Goal: Information Seeking & Learning: Learn about a topic

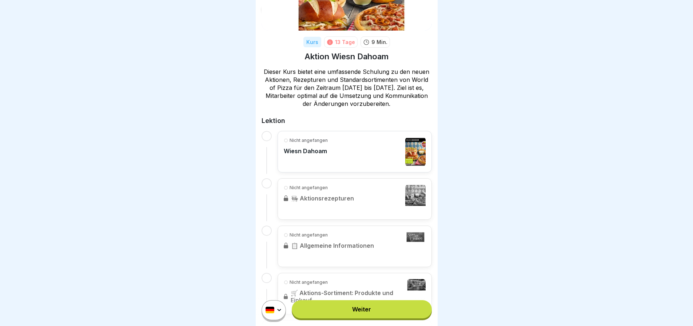
scroll to position [9, 0]
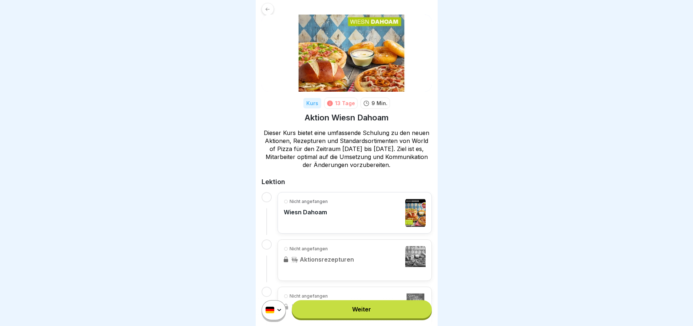
click at [315, 208] on p "Wiesn Dahoam" at bounding box center [306, 211] width 44 height 7
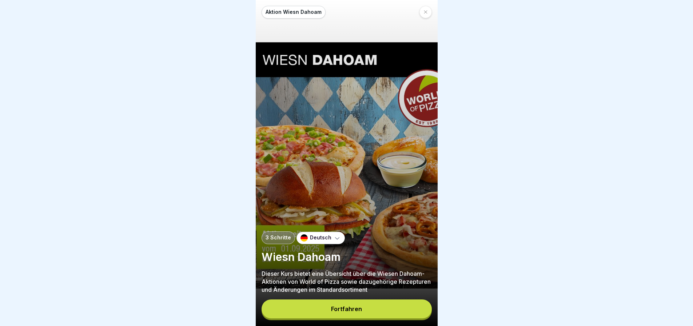
scroll to position [5, 0]
click at [347, 305] on button "Fortfahren" at bounding box center [347, 308] width 170 height 19
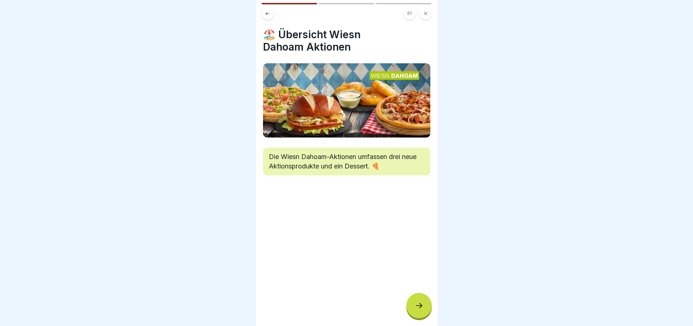
click at [422, 303] on icon at bounding box center [419, 305] width 9 height 9
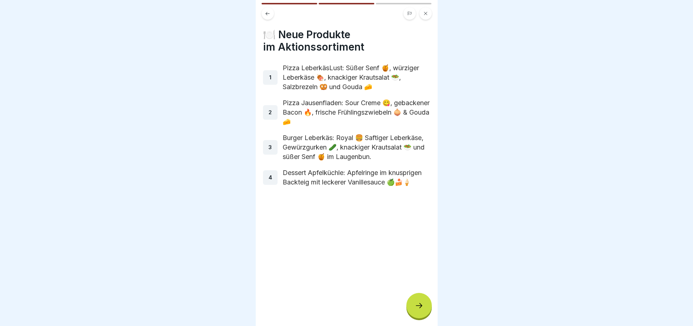
click at [422, 303] on icon at bounding box center [419, 305] width 9 height 9
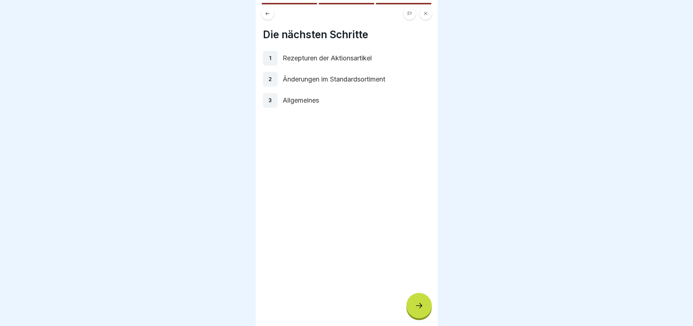
click at [422, 303] on icon at bounding box center [419, 305] width 9 height 9
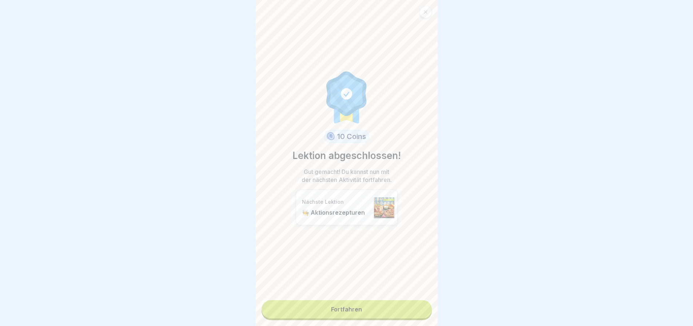
click at [359, 300] on link "Fortfahren" at bounding box center [347, 309] width 170 height 18
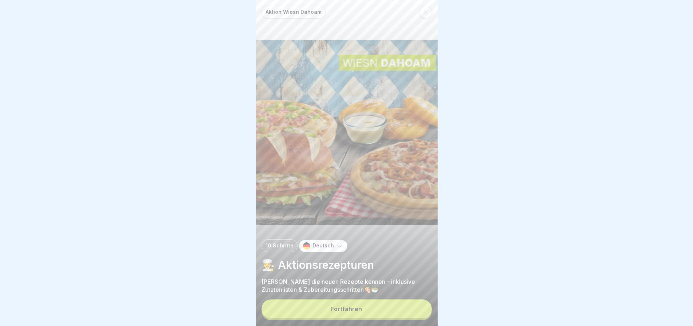
scroll to position [5, 0]
click at [361, 306] on div "Fortfahren" at bounding box center [346, 309] width 31 height 7
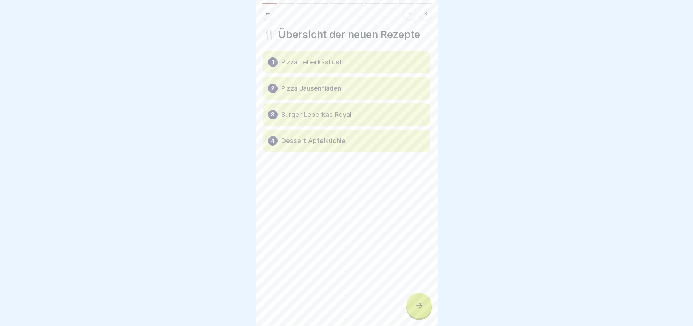
click at [416, 303] on icon at bounding box center [419, 305] width 9 height 9
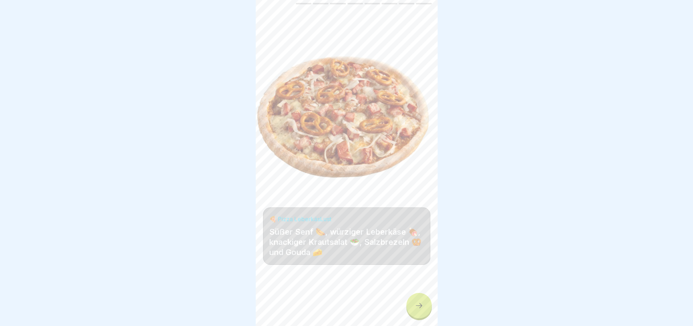
click at [416, 303] on icon at bounding box center [419, 305] width 9 height 9
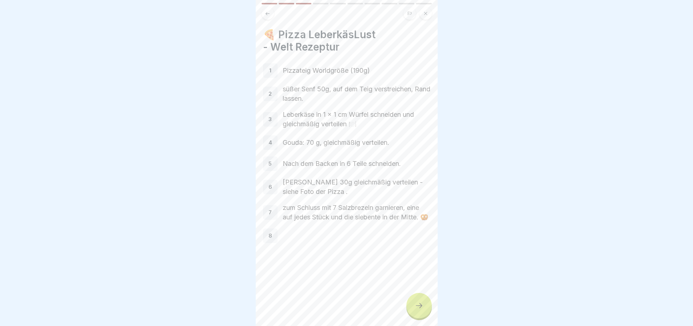
click at [416, 303] on icon at bounding box center [419, 305] width 9 height 9
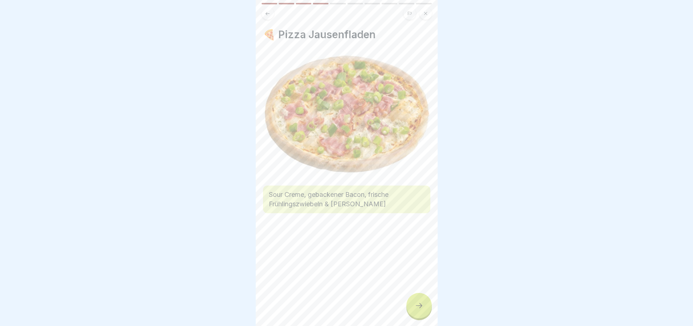
click at [416, 303] on icon at bounding box center [419, 305] width 9 height 9
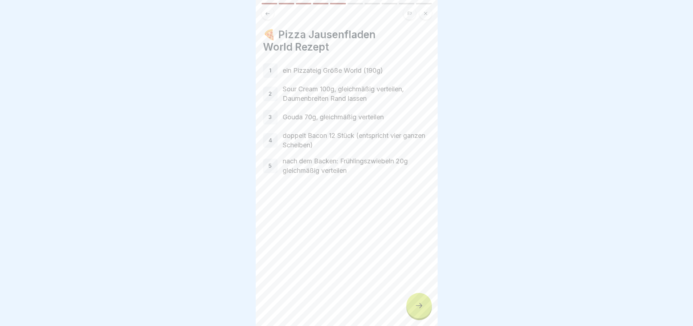
click at [416, 303] on icon at bounding box center [419, 305] width 9 height 9
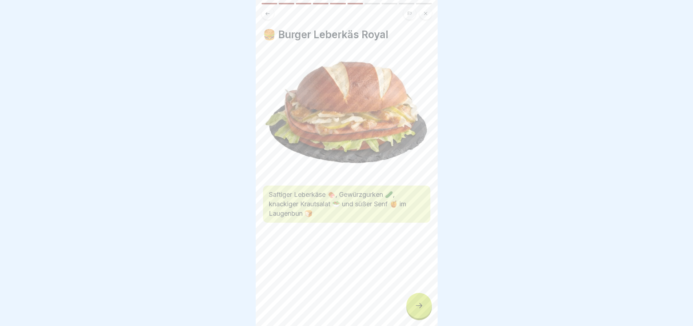
click at [416, 303] on icon at bounding box center [419, 305] width 9 height 9
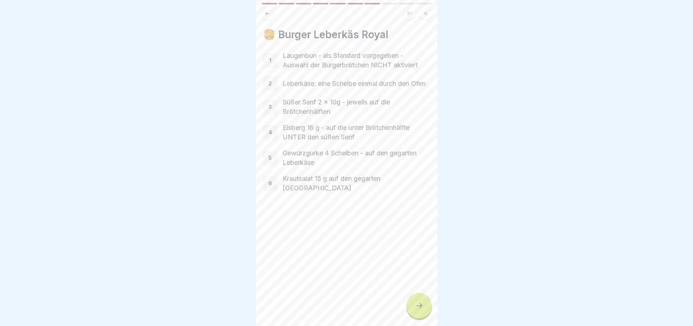
click at [416, 303] on icon at bounding box center [419, 305] width 9 height 9
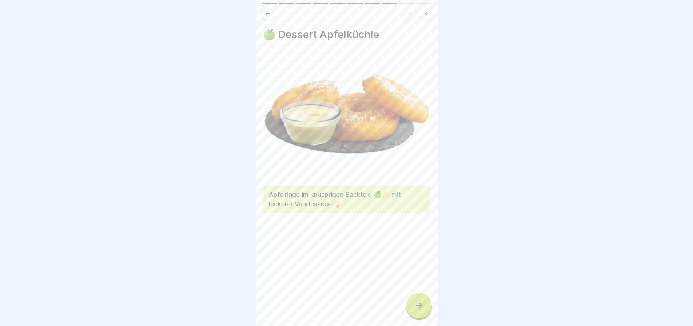
click at [416, 303] on icon at bounding box center [419, 305] width 9 height 9
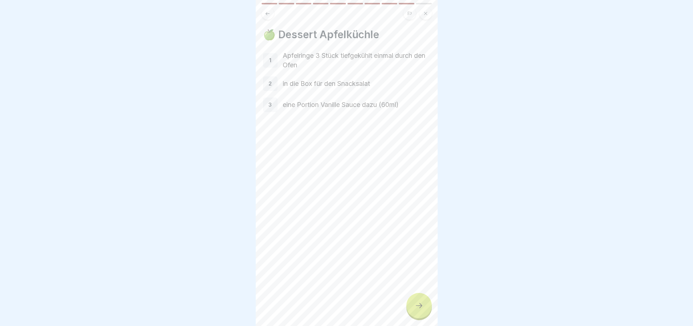
click at [416, 303] on icon at bounding box center [419, 305] width 9 height 9
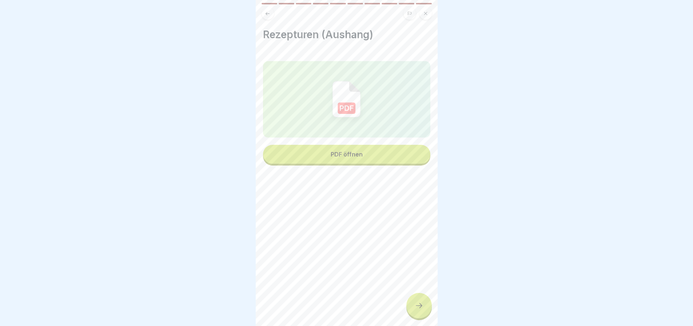
click at [416, 303] on icon at bounding box center [419, 305] width 9 height 9
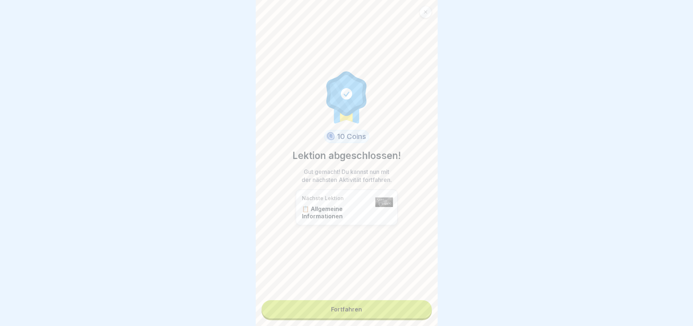
click at [368, 303] on link "Fortfahren" at bounding box center [347, 309] width 170 height 18
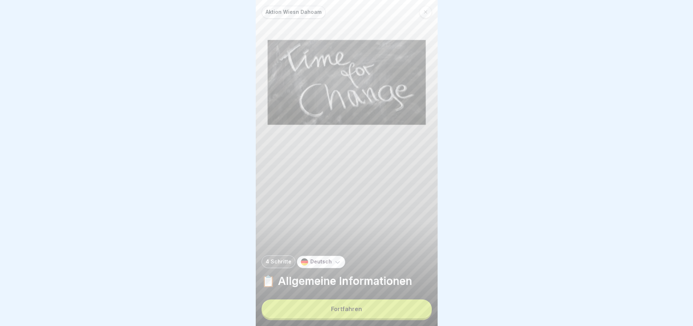
click at [365, 312] on button "Fortfahren" at bounding box center [347, 308] width 170 height 19
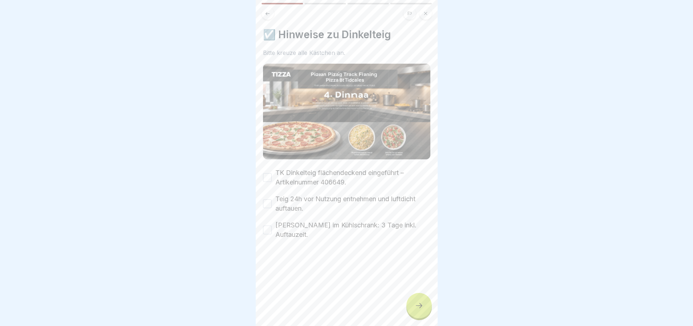
click at [272, 174] on div "TK Dinkelteig flächendeckend eingeführt – Artikelnummer 406649." at bounding box center [346, 177] width 167 height 19
click at [267, 199] on button "Teig 24h vor Nutzung entnehmen und luftdicht auftauen." at bounding box center [267, 203] width 9 height 9
click at [267, 173] on button "TK Dinkelteig flächendeckend eingeführt – Artikelnummer 406649." at bounding box center [267, 177] width 9 height 9
click at [272, 227] on div "[PERSON_NAME] im Kühlschrank: 3 Tage inkl. Auftauzeit." at bounding box center [346, 229] width 167 height 19
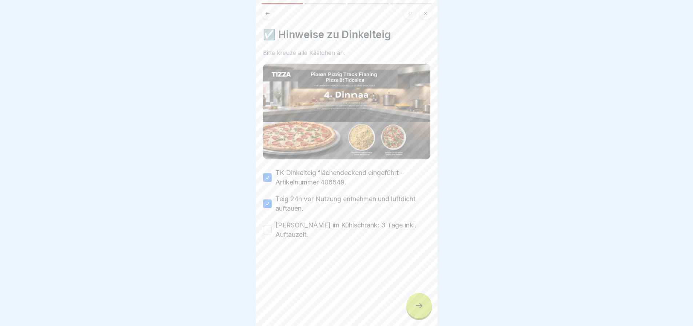
click at [272, 227] on div "[PERSON_NAME] im Kühlschrank: 3 Tage inkl. Auftauzeit." at bounding box center [346, 229] width 167 height 19
click at [271, 228] on button "[PERSON_NAME] im Kühlschrank: 3 Tage inkl. Auftauzeit." at bounding box center [267, 230] width 9 height 9
click at [267, 227] on button "[PERSON_NAME] im Kühlschrank: 3 Tage inkl. Auftauzeit." at bounding box center [267, 230] width 9 height 9
click at [422, 307] on div at bounding box center [418, 305] width 25 height 25
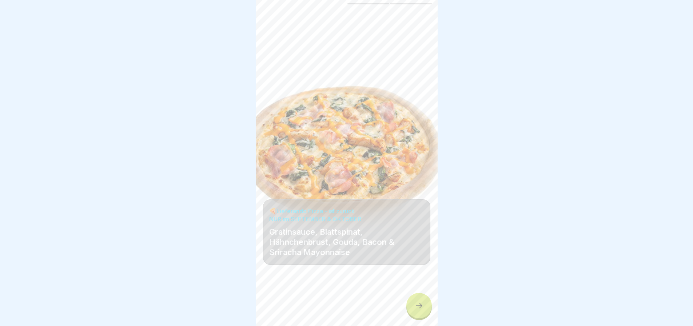
click at [422, 307] on div at bounding box center [418, 305] width 25 height 25
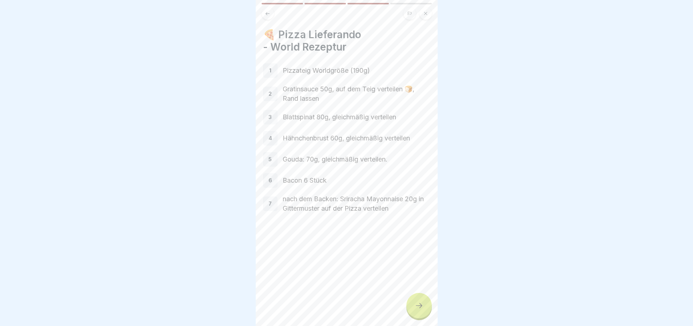
click at [422, 307] on div at bounding box center [418, 305] width 25 height 25
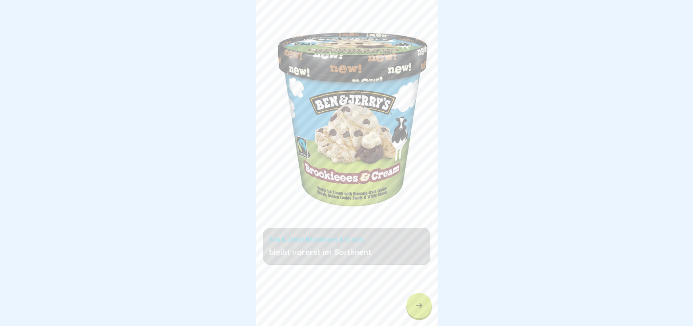
click at [421, 309] on icon at bounding box center [419, 305] width 9 height 9
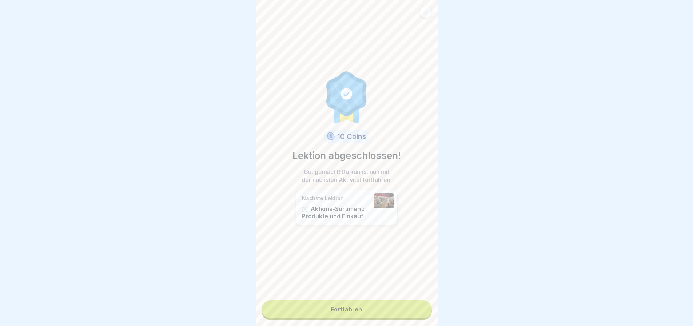
click at [391, 308] on link "Fortfahren" at bounding box center [347, 309] width 170 height 18
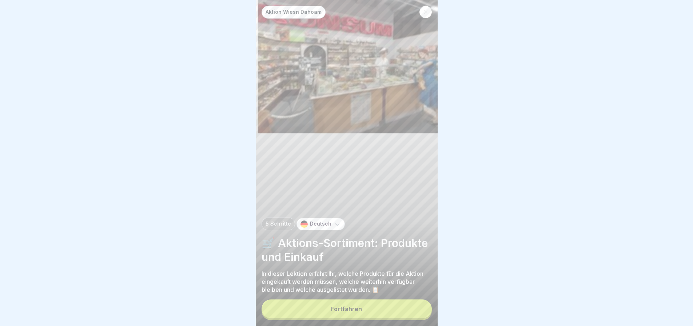
click at [391, 308] on button "Fortfahren" at bounding box center [347, 308] width 170 height 19
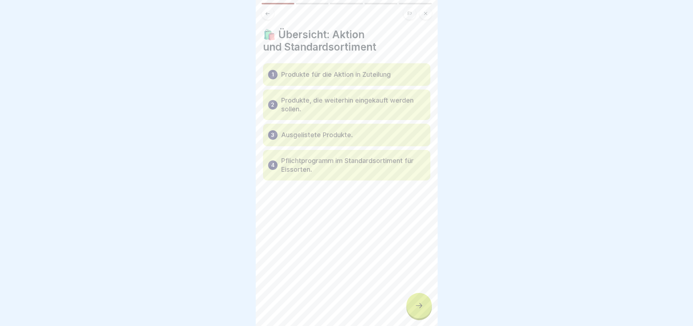
click at [426, 313] on div at bounding box center [418, 305] width 25 height 25
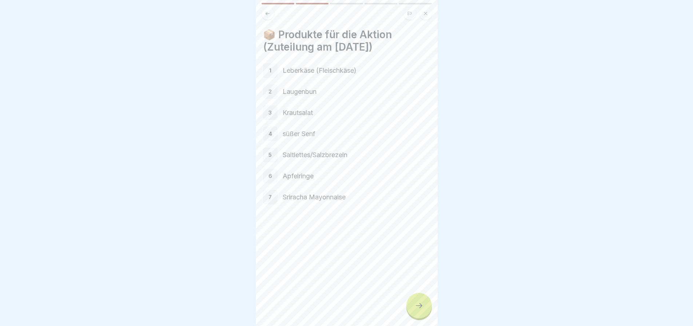
click at [426, 313] on div at bounding box center [418, 305] width 25 height 25
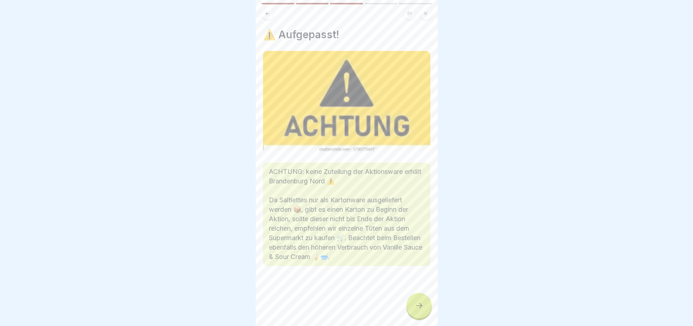
click at [426, 313] on div at bounding box center [418, 305] width 25 height 25
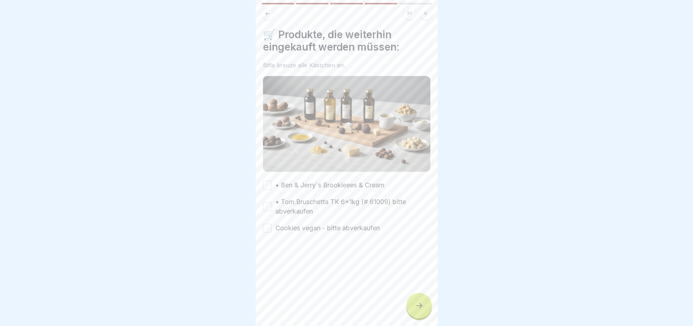
click at [426, 313] on div at bounding box center [418, 305] width 25 height 25
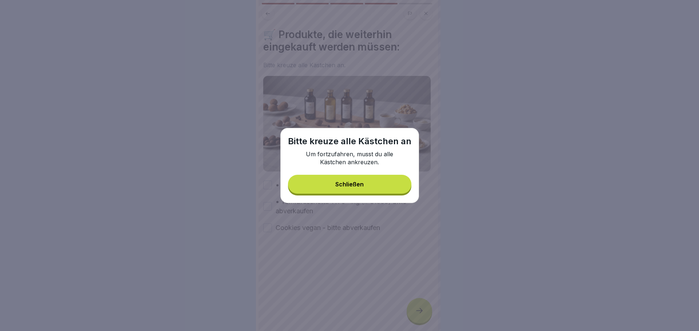
click at [355, 184] on div "Schließen" at bounding box center [349, 184] width 28 height 7
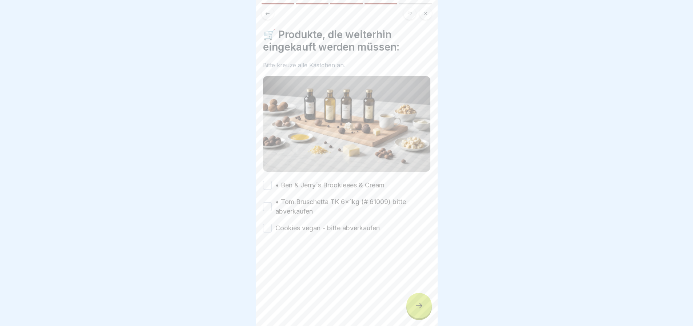
click at [267, 181] on button "• Ben & Jerry´s Brookieees & Cream" at bounding box center [267, 185] width 9 height 9
click at [265, 205] on button "• Tom.Bruschetta TK 6x1kg (# 61009) bitte abverkaufen" at bounding box center [267, 206] width 9 height 9
click at [270, 225] on button "Cookies vegan - bitte abverkaufen" at bounding box center [267, 228] width 9 height 9
click at [418, 304] on div at bounding box center [418, 305] width 25 height 25
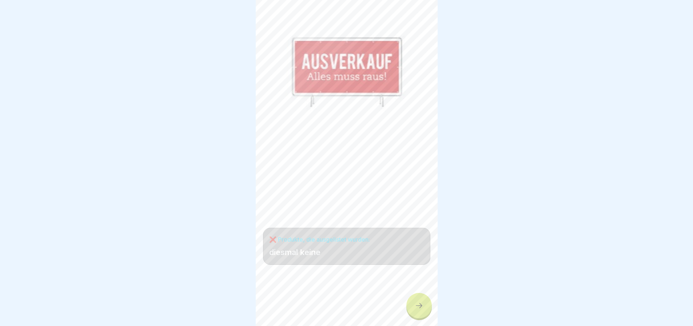
click at [418, 304] on div at bounding box center [418, 305] width 25 height 25
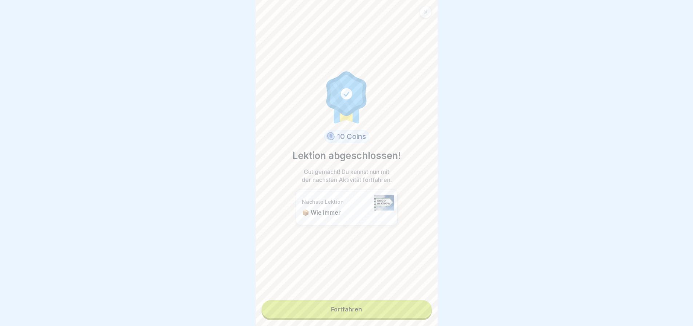
click at [361, 307] on link "Fortfahren" at bounding box center [347, 309] width 170 height 18
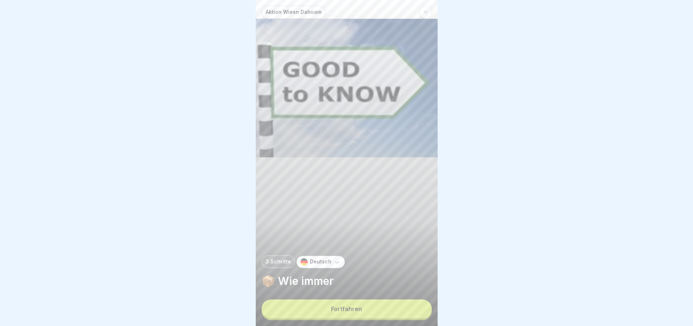
click at [361, 312] on div "Fortfahren" at bounding box center [346, 309] width 31 height 7
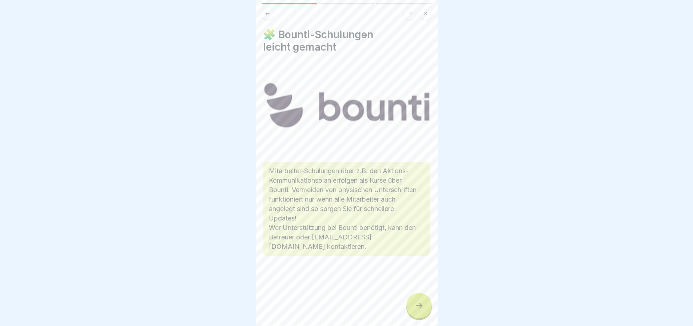
click at [422, 310] on icon at bounding box center [419, 305] width 9 height 9
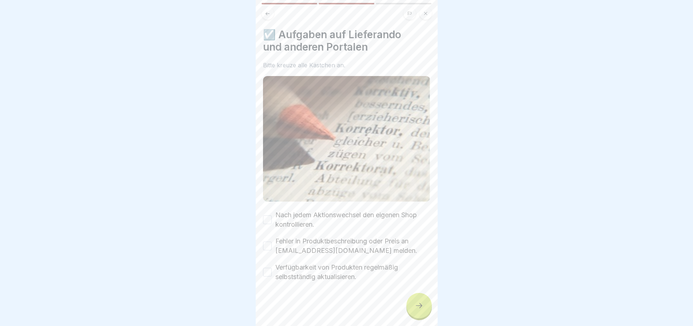
click at [422, 310] on icon at bounding box center [419, 305] width 9 height 9
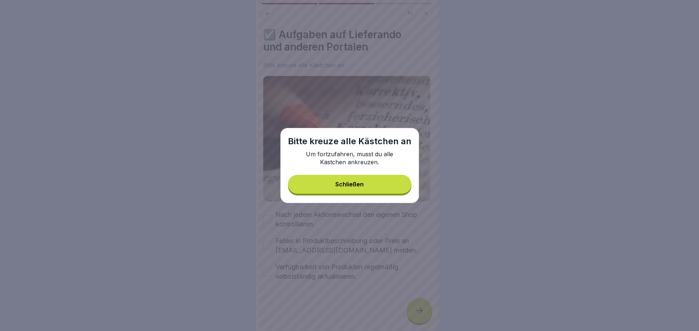
click at [353, 181] on button "Schließen" at bounding box center [349, 184] width 123 height 19
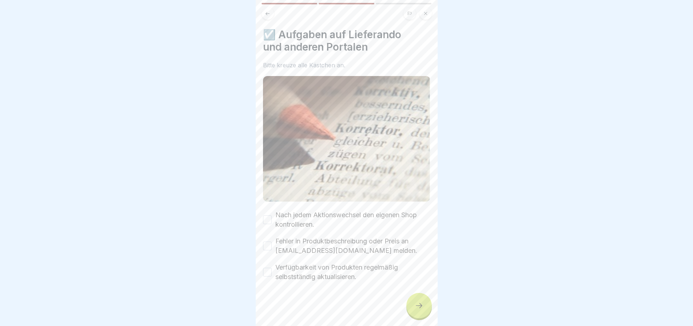
click at [266, 216] on button "Nach jedem Aktionswechsel den eigenen Shop kontrollieren." at bounding box center [267, 219] width 9 height 9
drag, startPoint x: 269, startPoint y: 242, endPoint x: 270, endPoint y: 258, distance: 15.3
click at [269, 244] on button "Fehler in Produktbeschreibung oder Preis an [EMAIL_ADDRESS][DOMAIN_NAME] melden." at bounding box center [267, 246] width 9 height 9
click at [269, 270] on button "Verfügbarkeit von Produkten regelmäßig selbstständig aktualisieren." at bounding box center [267, 272] width 9 height 9
click at [409, 305] on div at bounding box center [418, 305] width 25 height 25
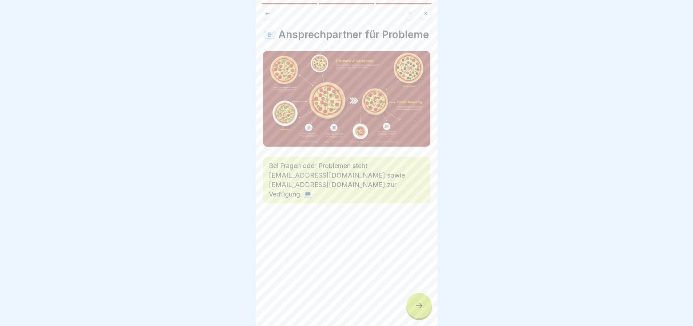
click at [409, 305] on div at bounding box center [418, 305] width 25 height 25
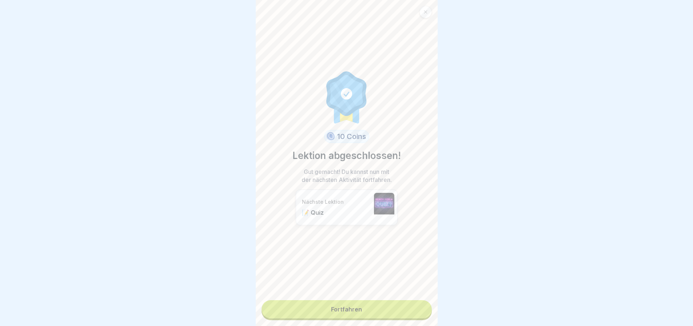
click at [361, 306] on link "Fortfahren" at bounding box center [347, 309] width 170 height 18
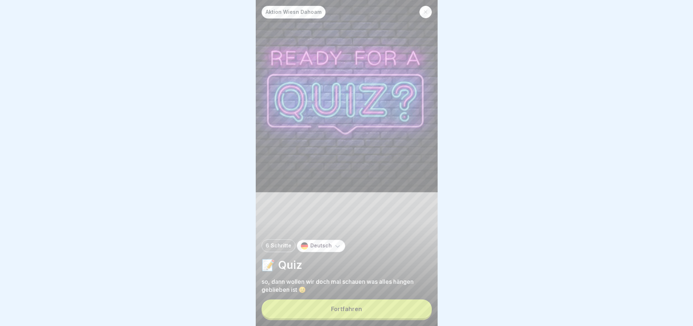
click at [367, 313] on button "Fortfahren" at bounding box center [347, 308] width 170 height 19
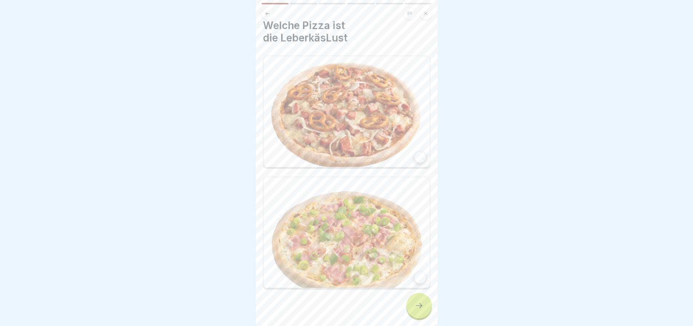
scroll to position [11, 0]
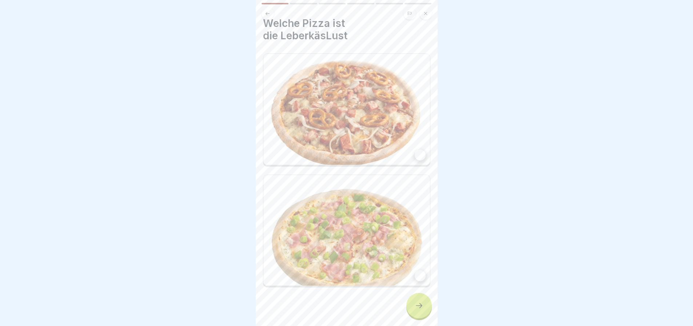
click at [387, 147] on img at bounding box center [346, 109] width 167 height 111
click at [423, 318] on div at bounding box center [418, 305] width 25 height 25
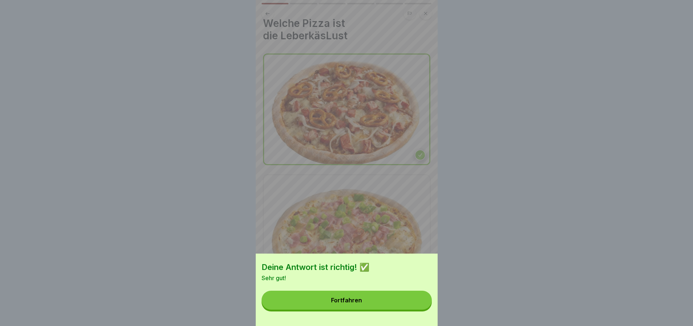
click at [378, 307] on button "Fortfahren" at bounding box center [347, 300] width 170 height 19
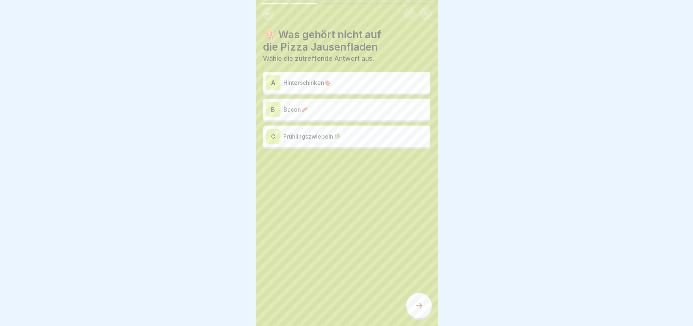
click at [276, 107] on div "B" at bounding box center [273, 109] width 15 height 15
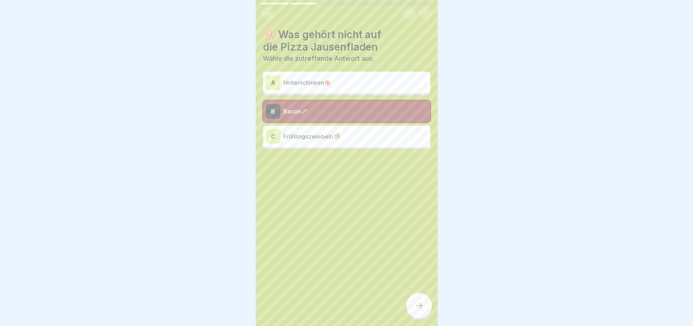
click at [272, 136] on div "C" at bounding box center [273, 136] width 15 height 15
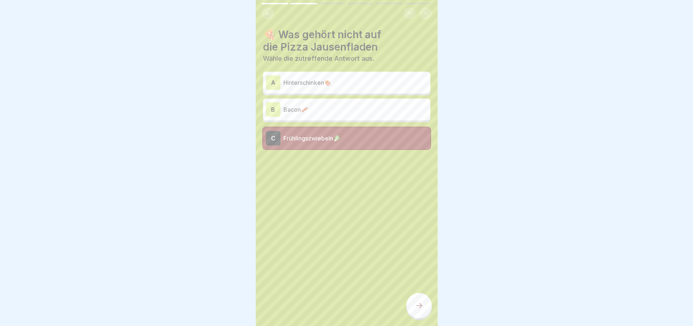
click at [410, 297] on div "🍕 Was gehört nicht auf die Pizza Jausenfladen Wähle die zutreffende Antwort aus…" at bounding box center [347, 163] width 182 height 326
click at [412, 305] on div at bounding box center [418, 305] width 25 height 25
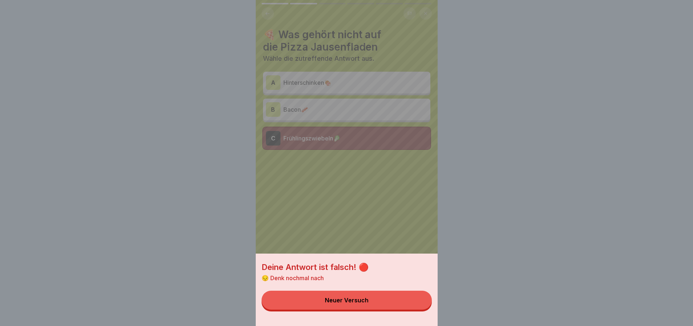
click at [386, 305] on button "Neuer Versuch" at bounding box center [347, 300] width 170 height 19
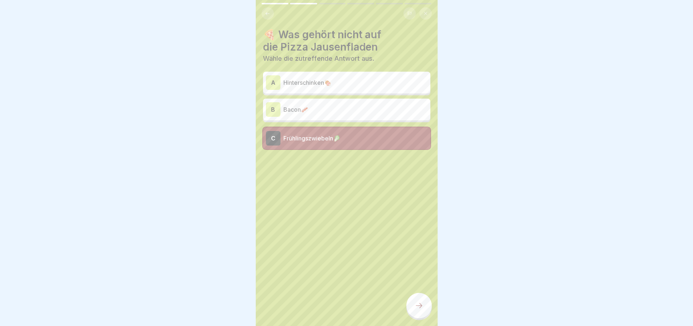
click at [303, 106] on p "Bacon🥓" at bounding box center [355, 109] width 144 height 9
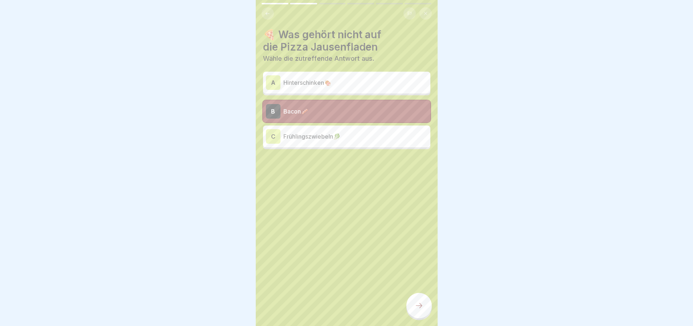
click at [419, 305] on div at bounding box center [418, 305] width 25 height 25
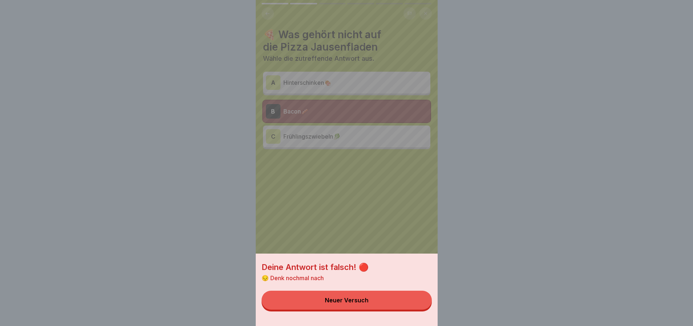
drag, startPoint x: 393, startPoint y: 305, endPoint x: 374, endPoint y: 267, distance: 42.0
click at [392, 305] on button "Neuer Versuch" at bounding box center [347, 300] width 170 height 19
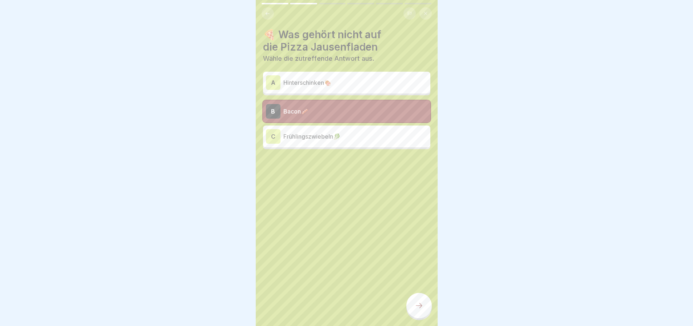
click at [325, 83] on p "Hinterschinken🍖" at bounding box center [355, 82] width 144 height 9
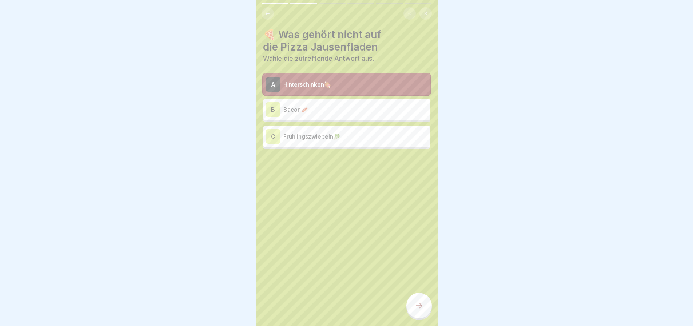
click at [417, 302] on div at bounding box center [418, 305] width 25 height 25
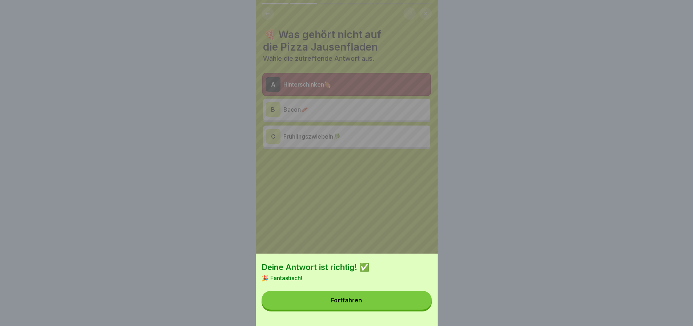
click at [383, 302] on button "Fortfahren" at bounding box center [347, 300] width 170 height 19
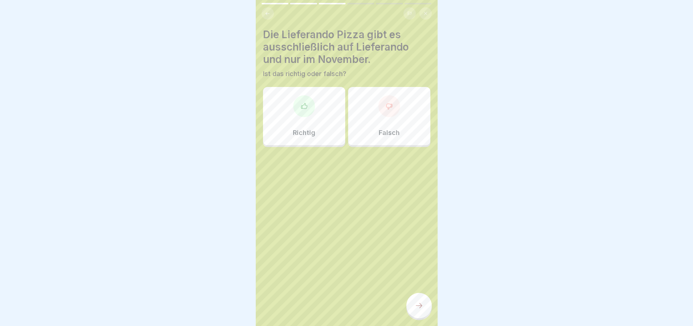
click at [322, 123] on div "Richtig" at bounding box center [304, 116] width 82 height 58
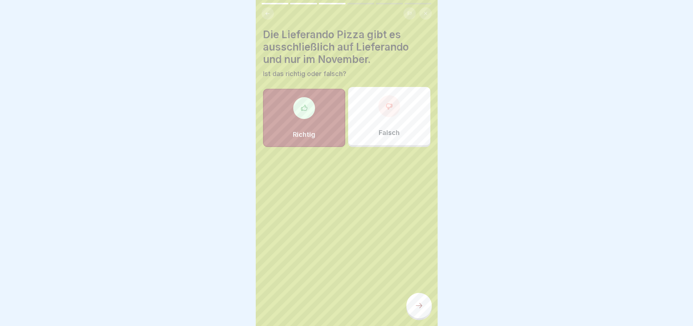
click at [413, 307] on div at bounding box center [418, 305] width 25 height 25
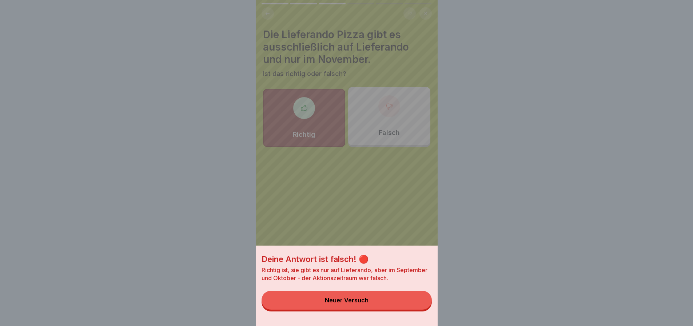
click at [413, 307] on button "Neuer Versuch" at bounding box center [347, 300] width 170 height 19
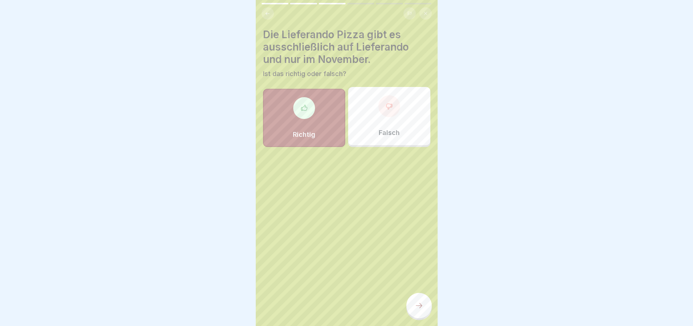
click at [389, 132] on p "Falsch" at bounding box center [389, 133] width 21 height 8
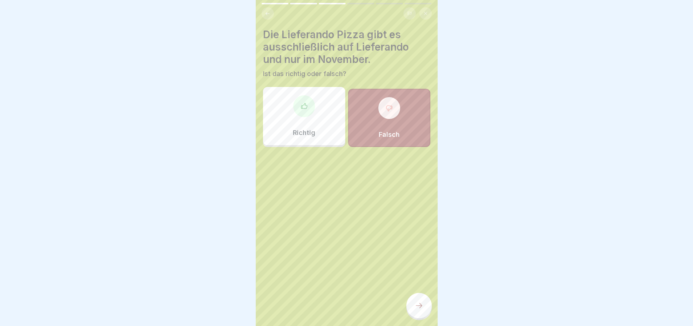
click at [425, 309] on div at bounding box center [418, 305] width 25 height 25
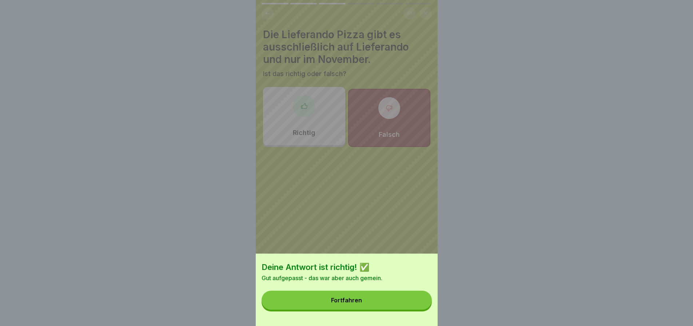
click at [425, 309] on button "Fortfahren" at bounding box center [347, 300] width 170 height 19
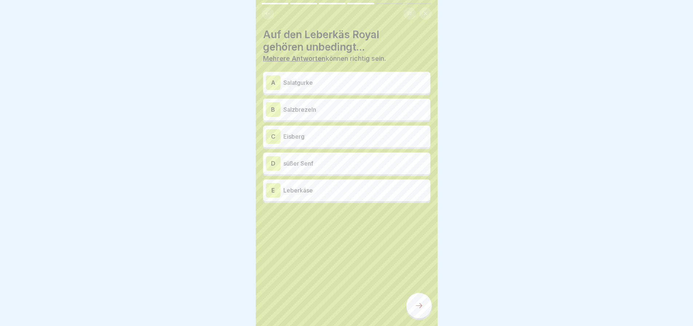
click at [328, 189] on p "Leberkäse" at bounding box center [355, 190] width 144 height 9
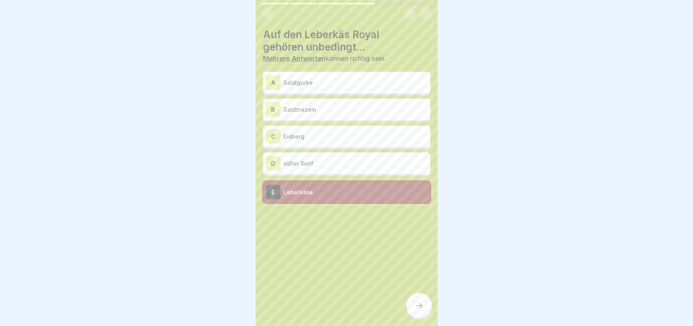
click at [322, 165] on p "süßer Senf" at bounding box center [355, 163] width 144 height 9
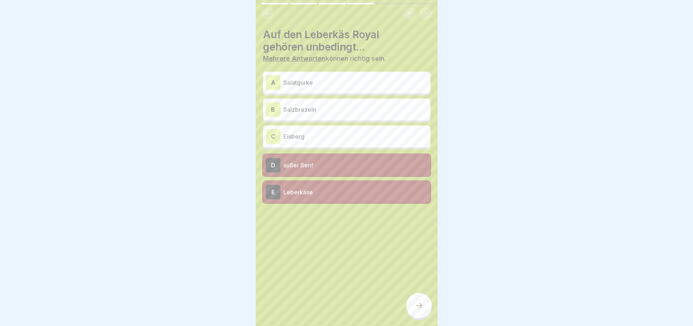
click at [318, 139] on p "Eisberg" at bounding box center [355, 136] width 144 height 9
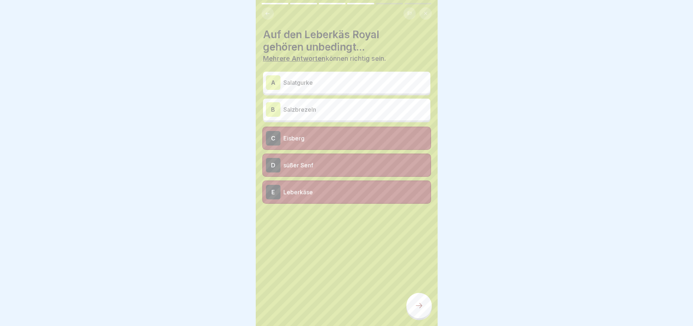
click at [417, 310] on icon at bounding box center [419, 305] width 9 height 9
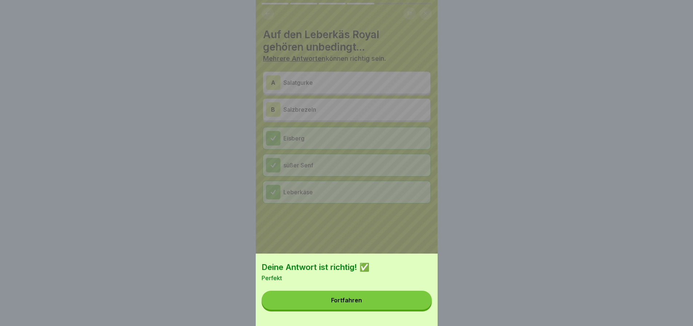
click at [344, 303] on div "Fortfahren" at bounding box center [346, 300] width 31 height 7
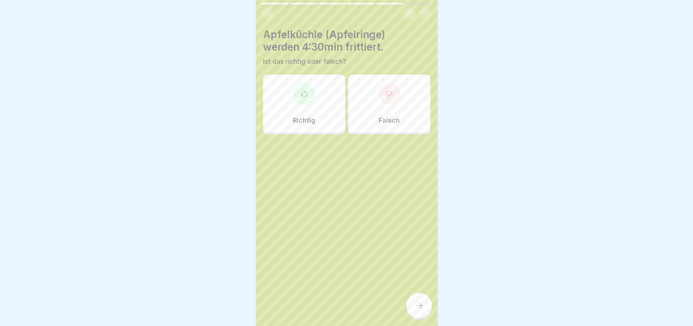
click at [379, 124] on p "Falsch" at bounding box center [389, 120] width 21 height 8
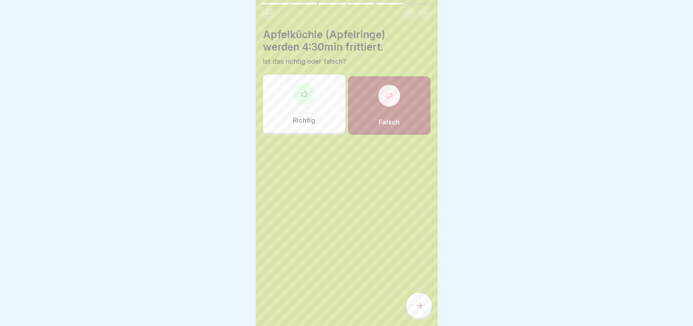
click at [420, 310] on icon at bounding box center [419, 305] width 9 height 9
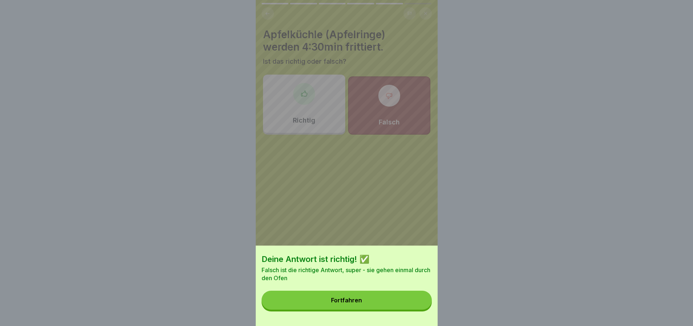
click at [414, 310] on button "Fortfahren" at bounding box center [347, 300] width 170 height 19
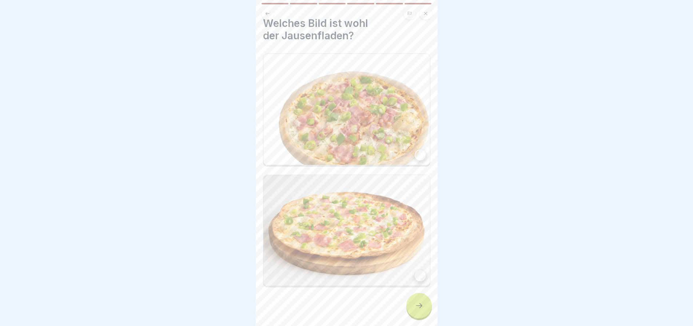
click at [390, 129] on img at bounding box center [346, 109] width 167 height 111
click at [401, 211] on img at bounding box center [346, 230] width 167 height 111
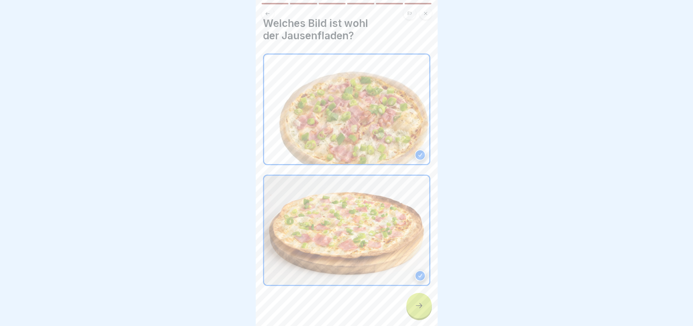
click at [417, 309] on icon at bounding box center [419, 305] width 9 height 9
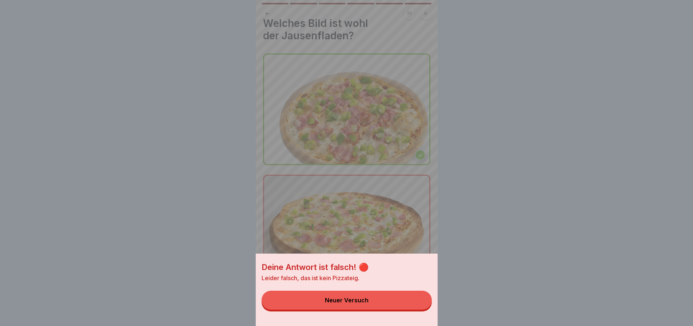
click at [417, 309] on button "Neuer Versuch" at bounding box center [347, 300] width 170 height 19
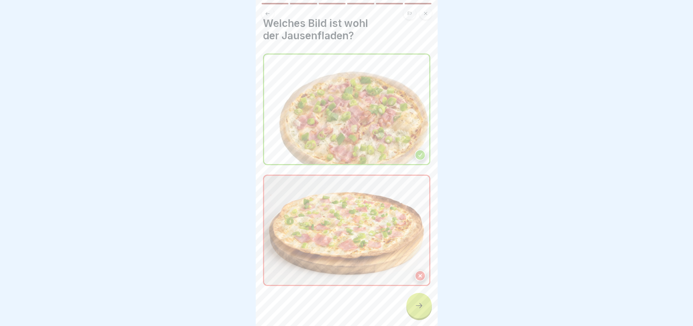
click at [402, 234] on img at bounding box center [346, 231] width 165 height 110
click at [417, 307] on icon at bounding box center [419, 305] width 9 height 9
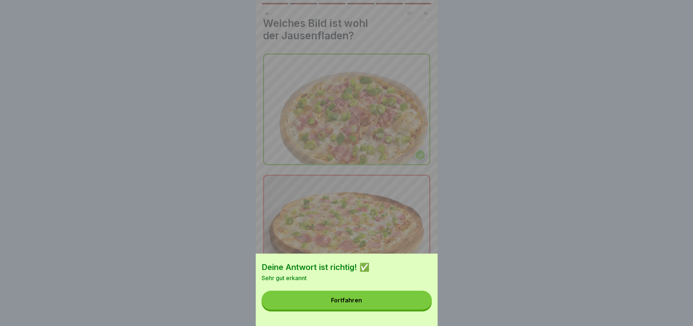
click at [417, 307] on button "Fortfahren" at bounding box center [347, 300] width 170 height 19
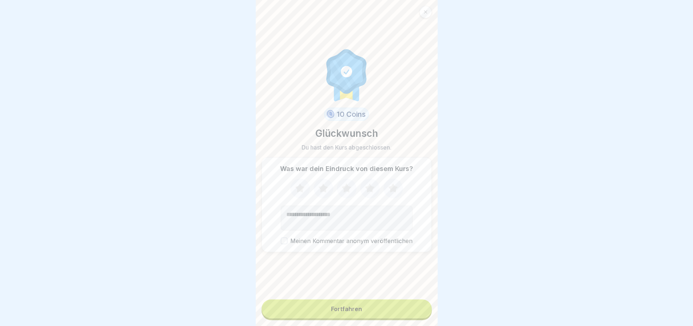
click at [417, 307] on button "Fortfahren" at bounding box center [347, 308] width 170 height 19
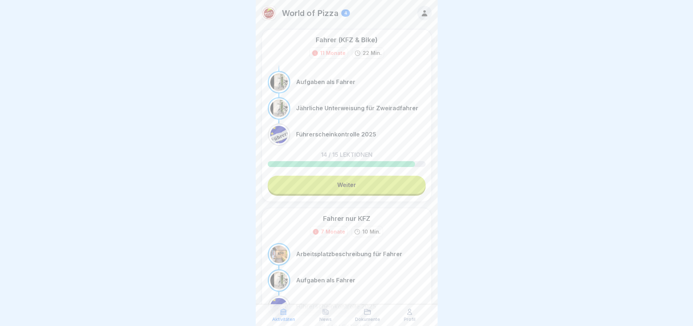
click at [366, 190] on link "Weiter" at bounding box center [347, 185] width 158 height 18
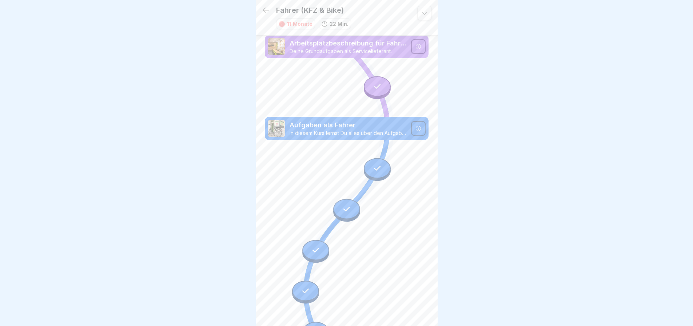
click at [268, 6] on icon at bounding box center [266, 10] width 9 height 9
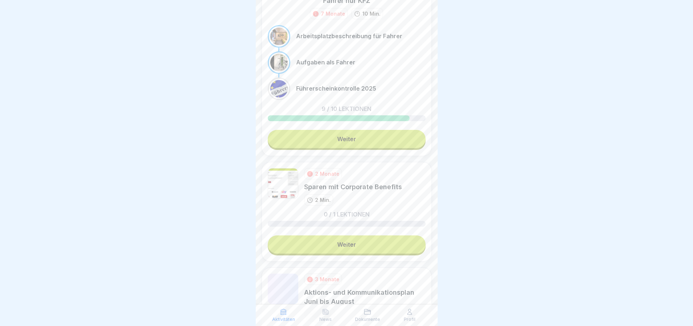
scroll to position [218, 0]
click at [373, 240] on link "Weiter" at bounding box center [347, 244] width 158 height 18
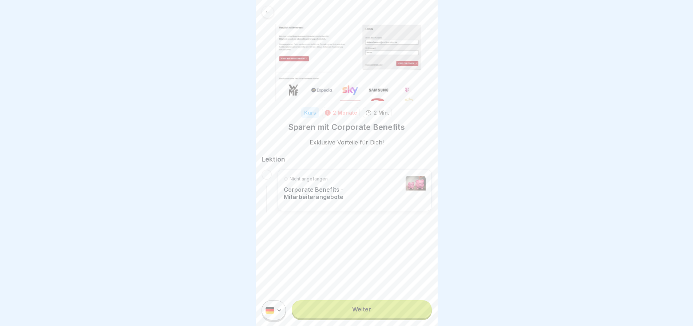
click at [297, 190] on p "Corporate Benefits - Mitarbeiterangebote" at bounding box center [343, 193] width 118 height 15
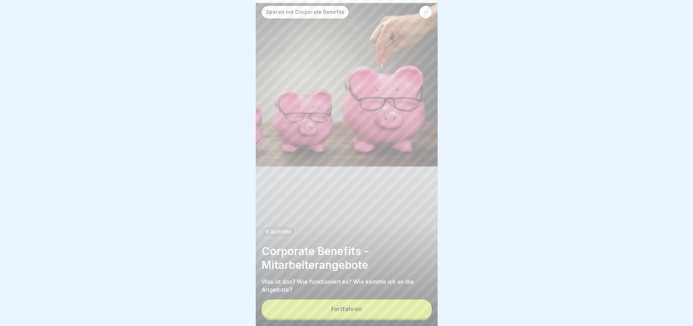
scroll to position [5, 0]
click at [337, 308] on div "Fortfahren" at bounding box center [346, 309] width 31 height 7
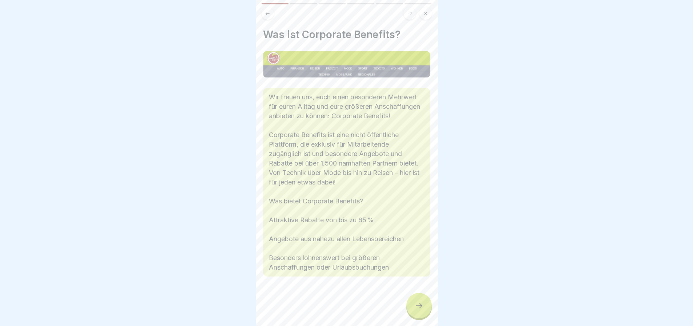
click at [424, 302] on div at bounding box center [418, 305] width 25 height 25
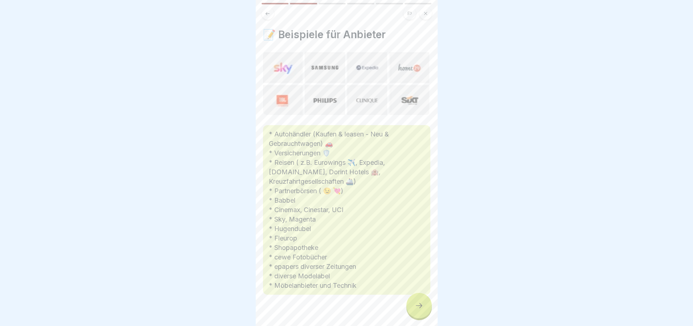
click at [424, 302] on div at bounding box center [418, 305] width 25 height 25
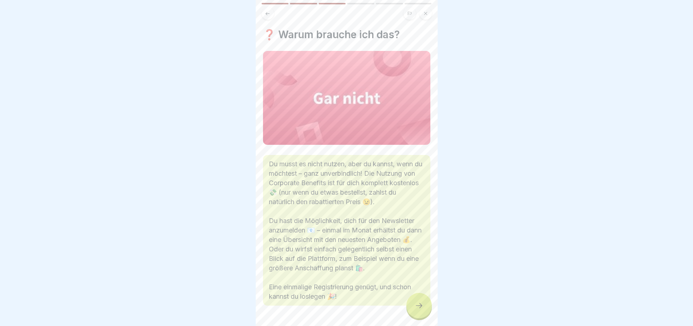
click at [424, 302] on div at bounding box center [418, 305] width 25 height 25
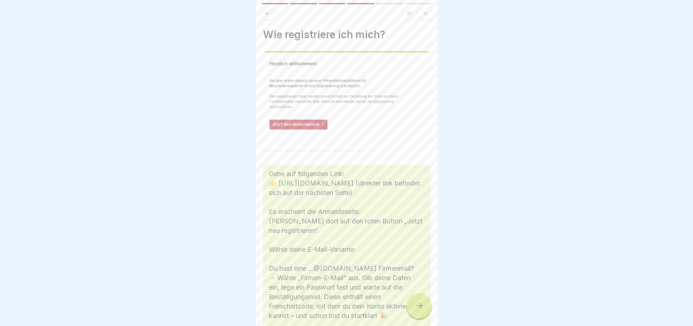
click at [424, 302] on div at bounding box center [418, 305] width 25 height 25
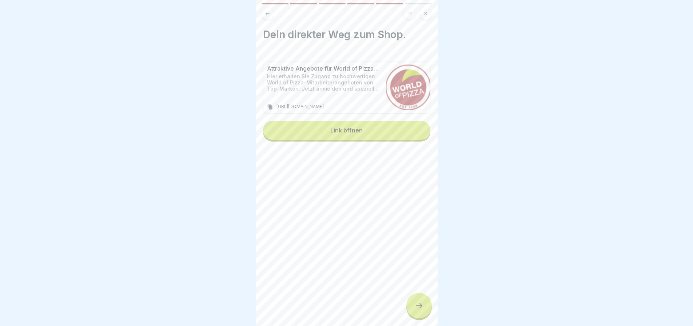
click at [424, 302] on div at bounding box center [418, 305] width 25 height 25
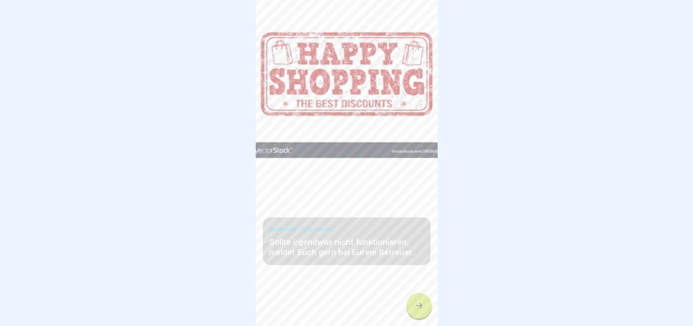
click at [424, 302] on div at bounding box center [418, 305] width 25 height 25
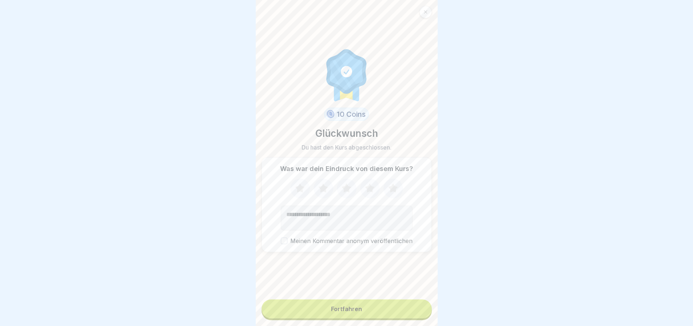
click at [359, 303] on button "Fortfahren" at bounding box center [347, 308] width 170 height 19
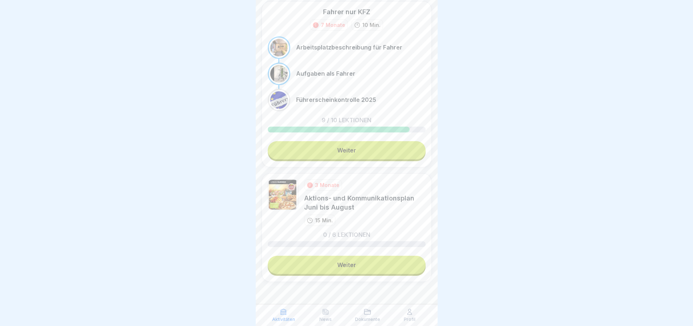
scroll to position [5, 0]
click at [354, 260] on link "Weiter" at bounding box center [347, 265] width 158 height 18
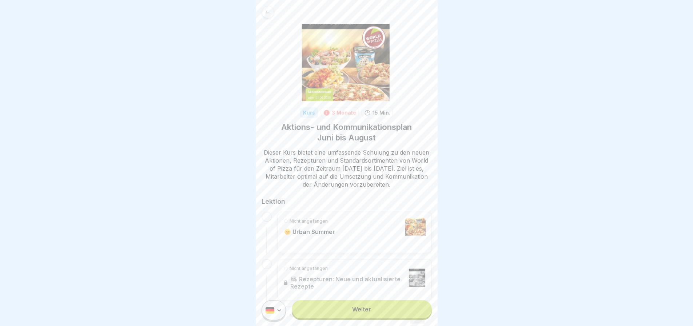
click at [363, 313] on link "Weiter" at bounding box center [362, 309] width 140 height 18
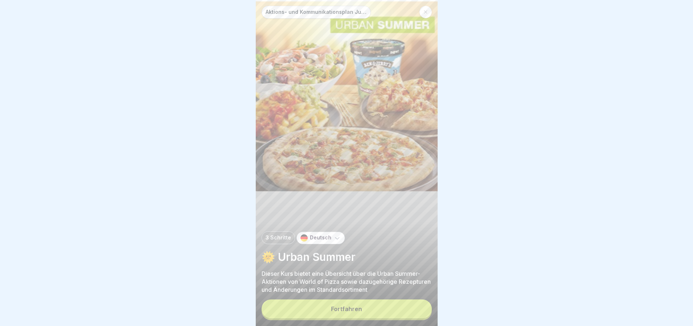
click at [365, 306] on button "Fortfahren" at bounding box center [347, 308] width 170 height 19
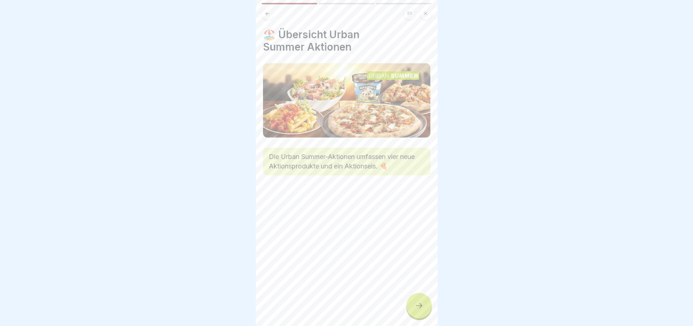
click at [413, 311] on div at bounding box center [418, 305] width 25 height 25
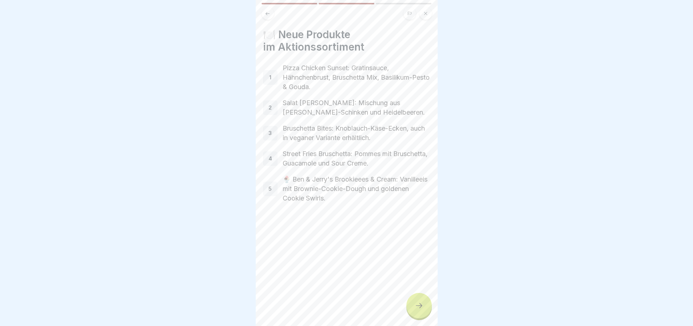
click at [413, 311] on div at bounding box center [418, 305] width 25 height 25
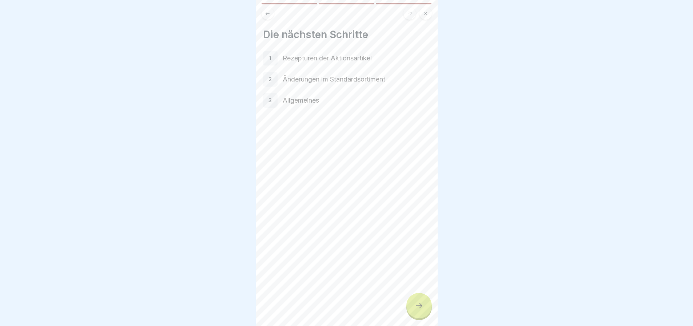
click at [413, 311] on div at bounding box center [418, 305] width 25 height 25
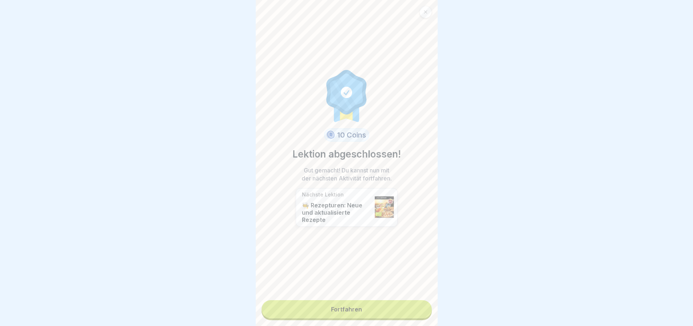
click at [398, 307] on link "Fortfahren" at bounding box center [347, 309] width 170 height 18
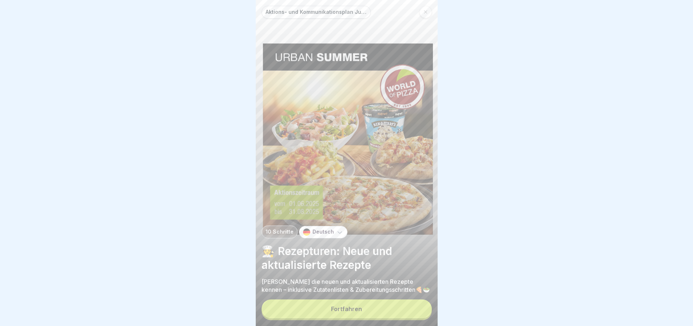
click at [398, 307] on button "Fortfahren" at bounding box center [347, 308] width 170 height 19
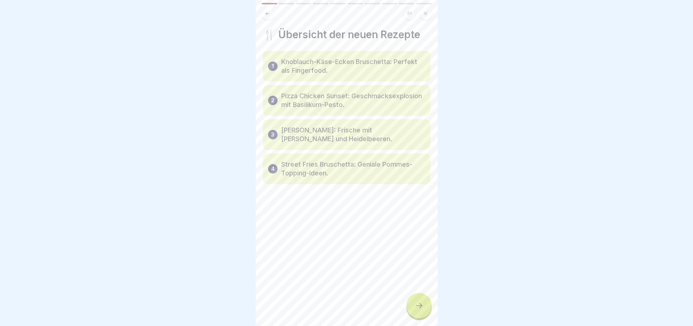
click at [409, 305] on div at bounding box center [418, 305] width 25 height 25
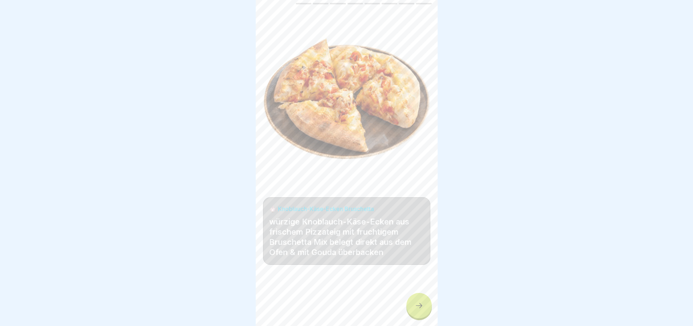
click at [409, 305] on div at bounding box center [418, 305] width 25 height 25
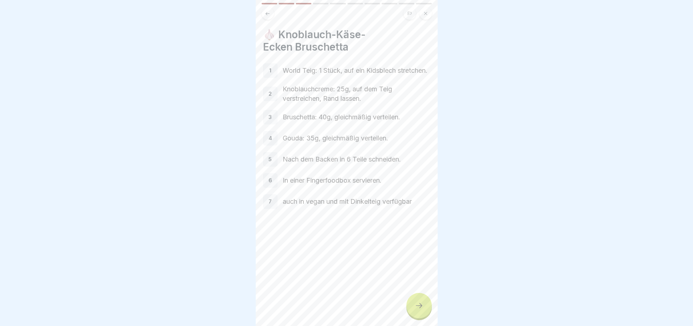
click at [409, 305] on div at bounding box center [418, 305] width 25 height 25
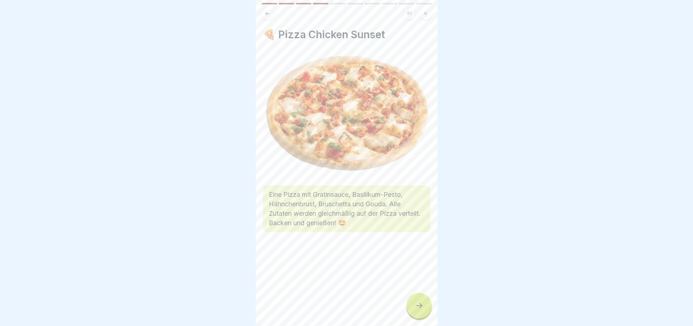
click at [409, 305] on div at bounding box center [418, 305] width 25 height 25
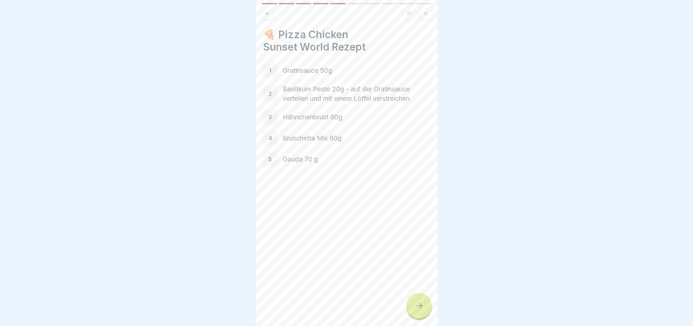
click at [409, 305] on div at bounding box center [418, 305] width 25 height 25
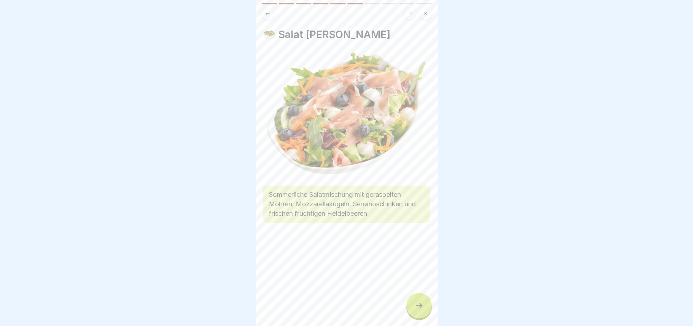
click at [409, 305] on div at bounding box center [418, 305] width 25 height 25
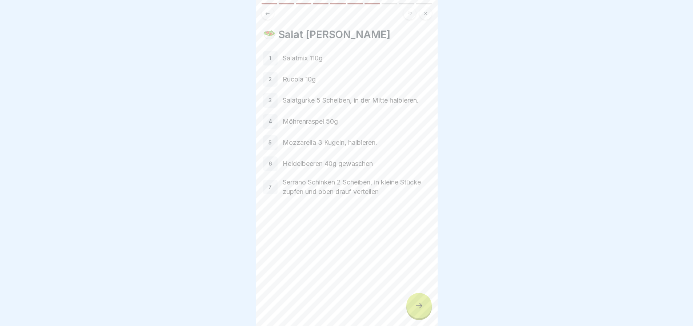
click at [409, 305] on div at bounding box center [418, 305] width 25 height 25
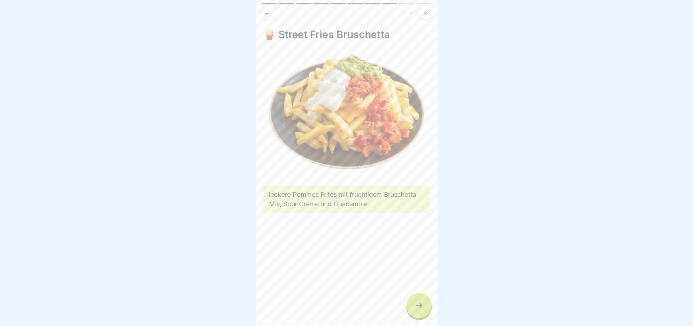
click at [409, 305] on div at bounding box center [418, 305] width 25 height 25
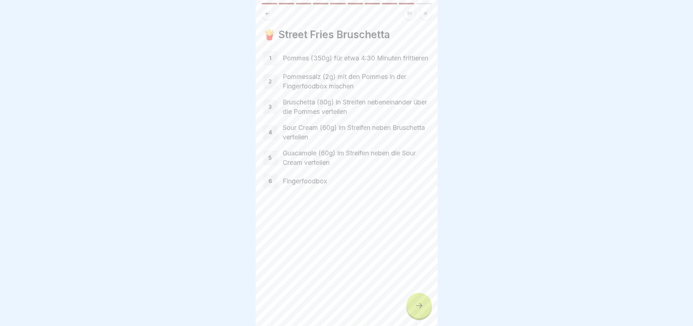
click at [409, 305] on div at bounding box center [418, 305] width 25 height 25
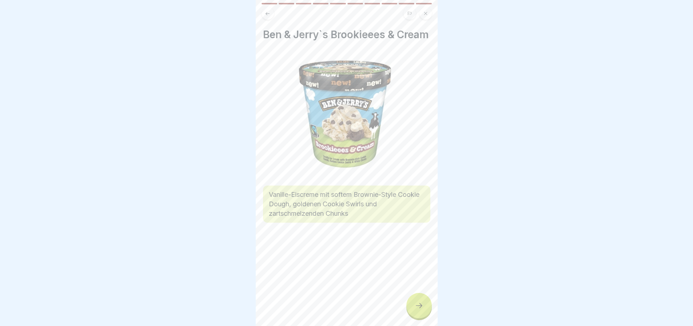
click at [409, 305] on div at bounding box center [418, 305] width 25 height 25
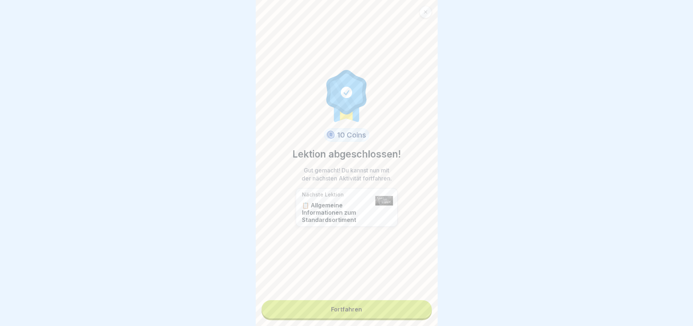
click at [377, 312] on link "Fortfahren" at bounding box center [347, 309] width 170 height 18
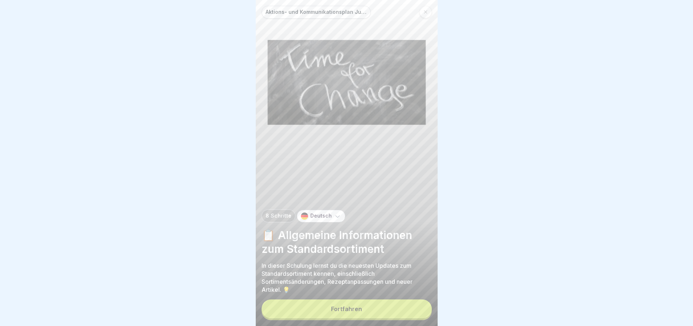
scroll to position [5, 0]
click at [370, 302] on button "Fortfahren" at bounding box center [347, 308] width 170 height 19
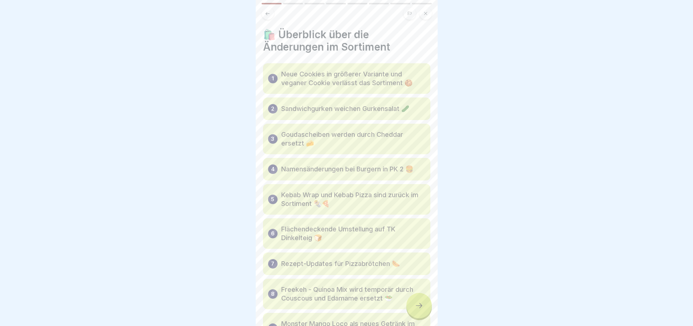
click at [424, 308] on div at bounding box center [418, 305] width 25 height 25
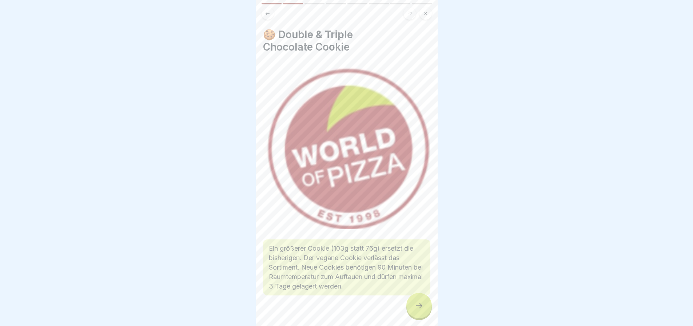
click at [424, 308] on div at bounding box center [418, 305] width 25 height 25
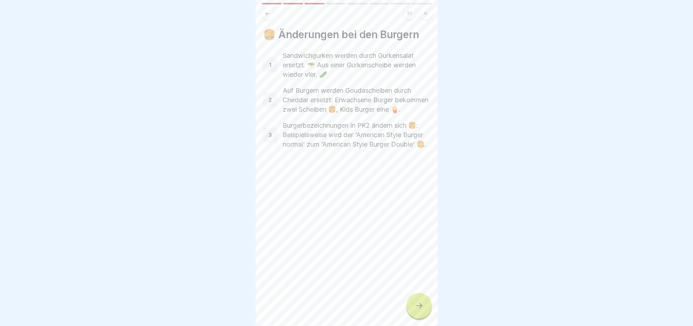
click at [424, 308] on div at bounding box center [418, 305] width 25 height 25
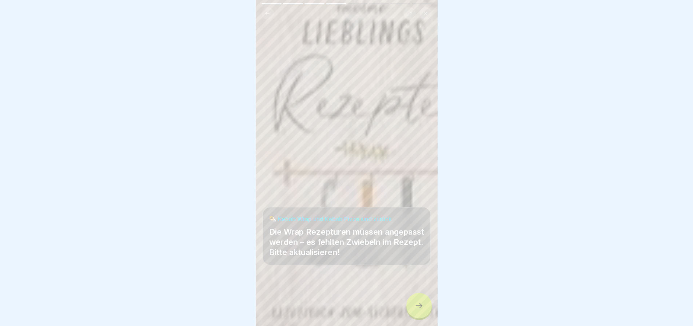
click at [424, 308] on div at bounding box center [418, 305] width 25 height 25
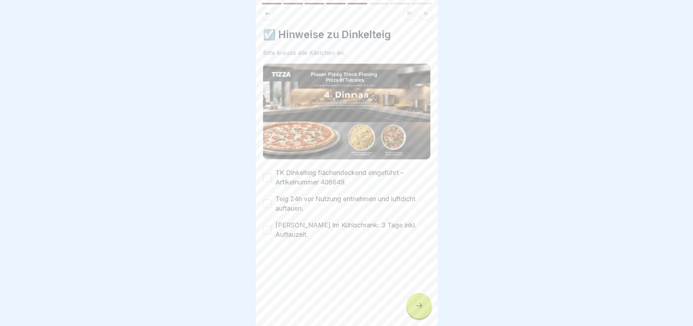
click at [424, 308] on div at bounding box center [418, 305] width 25 height 25
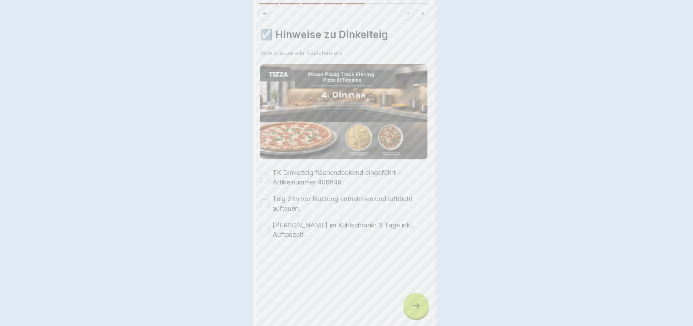
scroll to position [0, 0]
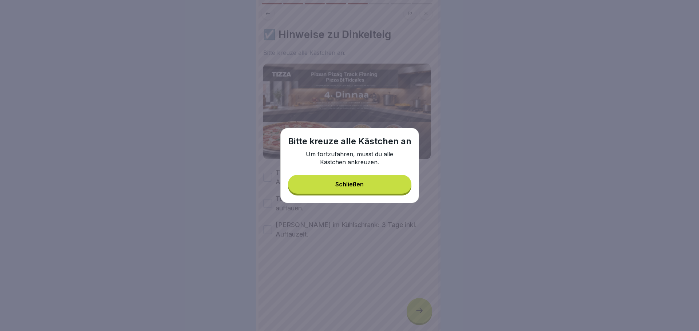
click at [346, 180] on button "Schließen" at bounding box center [349, 184] width 123 height 19
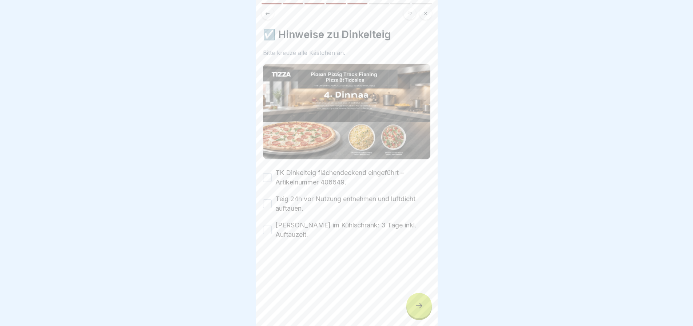
drag, startPoint x: 273, startPoint y: 172, endPoint x: 279, endPoint y: 192, distance: 20.3
click at [273, 173] on div "TK Dinkelteig flächendeckend eingeführt – Artikelnummer 406649." at bounding box center [346, 177] width 167 height 19
click at [264, 200] on button "Teig 24h vor Nutzung entnehmen und luftdicht auftauen." at bounding box center [267, 203] width 9 height 9
drag, startPoint x: 265, startPoint y: 229, endPoint x: 268, endPoint y: 209, distance: 19.9
click at [265, 228] on button "[PERSON_NAME] im Kühlschrank: 3 Tage inkl. Auftauzeit." at bounding box center [267, 230] width 9 height 9
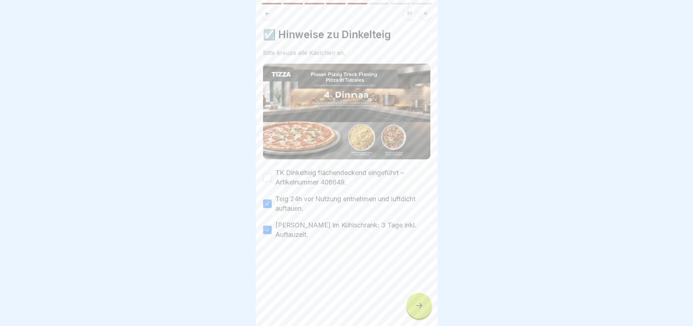
click at [270, 173] on button "TK Dinkelteig flächendeckend eingeführt – Artikelnummer 406649." at bounding box center [267, 177] width 9 height 9
click at [415, 307] on div at bounding box center [418, 305] width 25 height 25
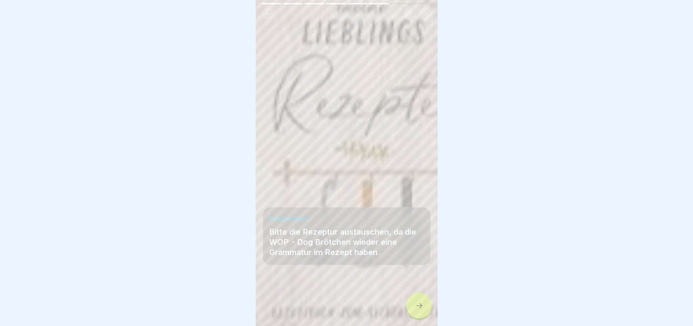
click at [415, 307] on div at bounding box center [418, 305] width 25 height 25
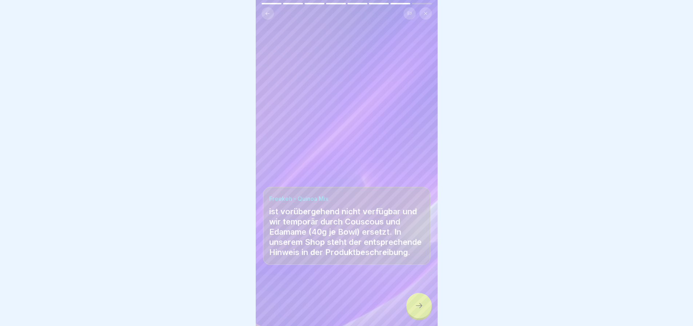
click at [415, 307] on div at bounding box center [418, 305] width 25 height 25
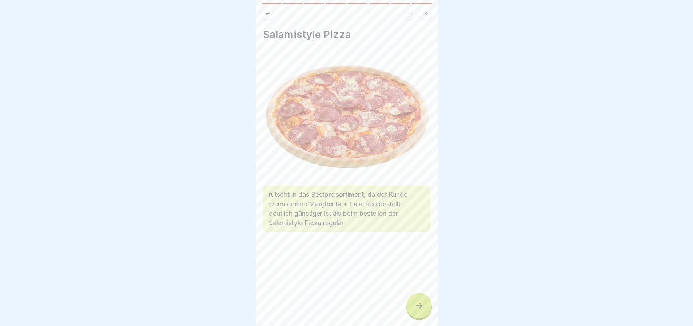
click at [415, 307] on div at bounding box center [418, 305] width 25 height 25
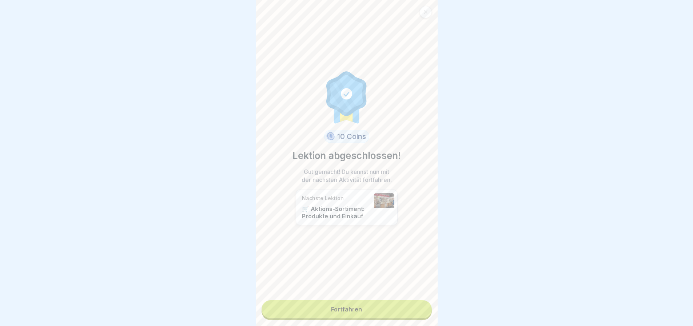
click at [415, 307] on link "Fortfahren" at bounding box center [347, 309] width 170 height 18
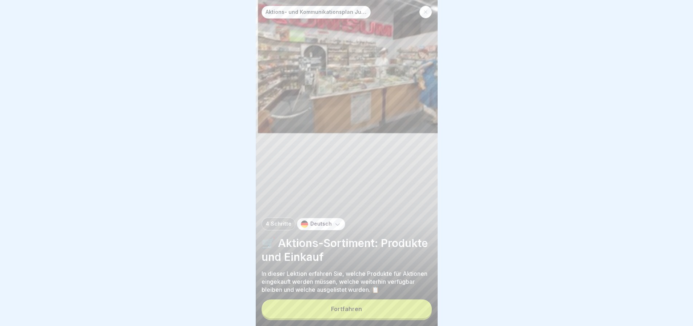
click at [415, 311] on button "Fortfahren" at bounding box center [347, 308] width 170 height 19
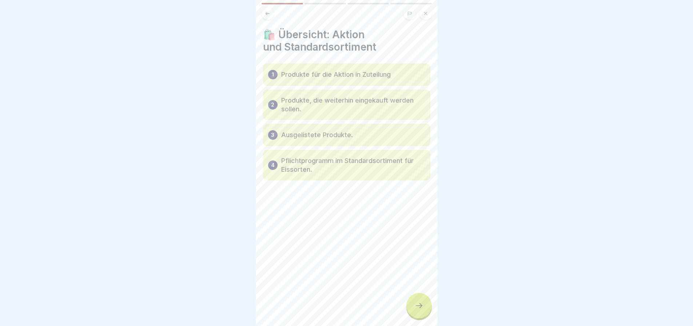
click at [415, 310] on icon at bounding box center [419, 305] width 9 height 9
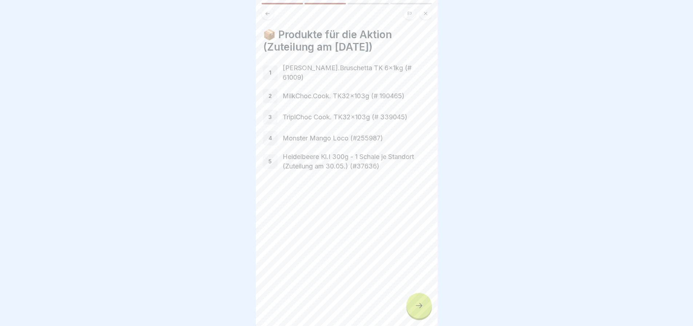
click at [415, 310] on icon at bounding box center [419, 305] width 9 height 9
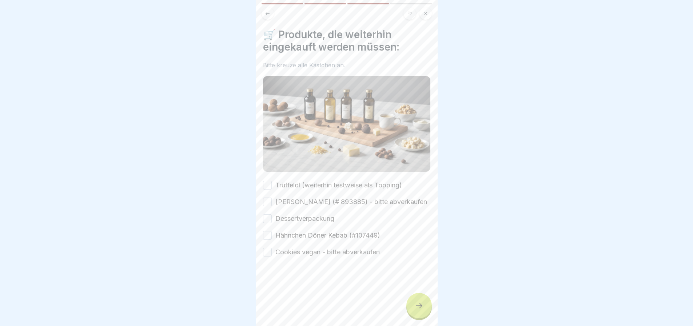
click at [268, 182] on button "Trüffelöl (weiterhin testweise als Topping)" at bounding box center [267, 185] width 9 height 9
click at [271, 206] on button "[PERSON_NAME] (# 893885) - bitte abverkaufen" at bounding box center [267, 202] width 9 height 9
click at [270, 223] on button "Dessertverpackung" at bounding box center [267, 218] width 9 height 9
click at [271, 240] on button "Hähnchen Döner Kebab (#107449)" at bounding box center [267, 235] width 9 height 9
click at [273, 256] on div "Cookies vegan - bitte abverkaufen" at bounding box center [321, 251] width 117 height 9
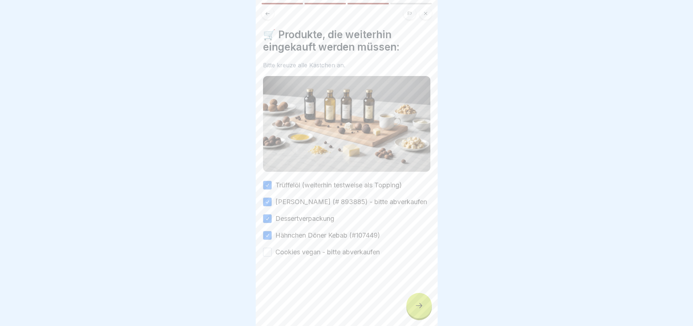
click at [273, 257] on div "Cookies vegan - bitte abverkaufen" at bounding box center [321, 251] width 117 height 9
drag, startPoint x: 272, startPoint y: 259, endPoint x: 260, endPoint y: 258, distance: 12.4
click at [271, 257] on div "Cookies vegan - bitte abverkaufen" at bounding box center [321, 251] width 117 height 9
drag, startPoint x: 263, startPoint y: 257, endPoint x: 269, endPoint y: 256, distance: 6.6
click at [263, 256] on button "Cookies vegan - bitte abverkaufen" at bounding box center [267, 252] width 9 height 9
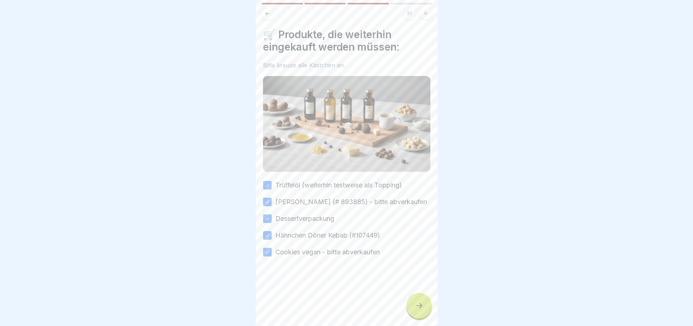
click at [271, 256] on button "Cookies vegan - bitte abverkaufen" at bounding box center [267, 252] width 9 height 9
click at [265, 256] on button "Cookies vegan - bitte abverkaufen" at bounding box center [267, 252] width 9 height 9
click at [424, 306] on div at bounding box center [418, 305] width 25 height 25
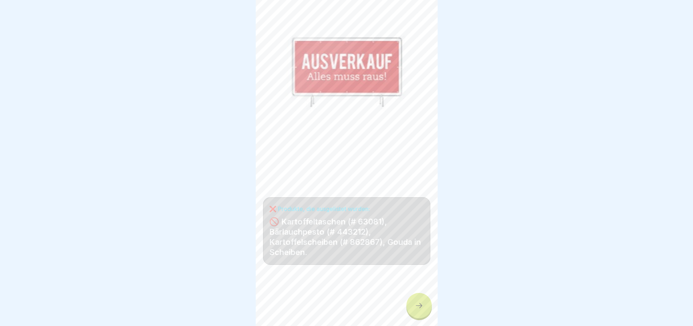
click at [424, 306] on div at bounding box center [418, 305] width 25 height 25
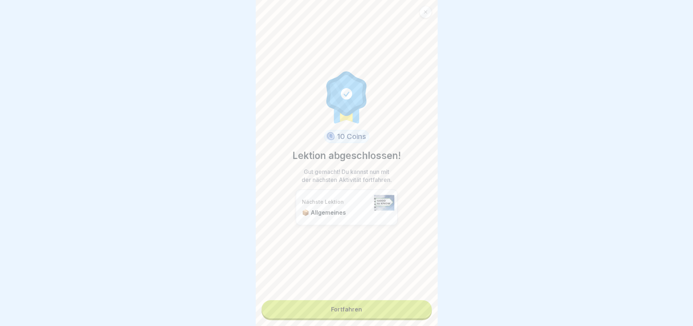
click at [424, 306] on link "Fortfahren" at bounding box center [347, 309] width 170 height 18
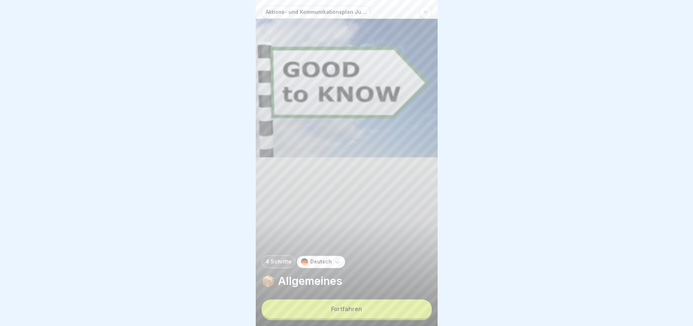
click at [410, 307] on button "Fortfahren" at bounding box center [347, 308] width 170 height 19
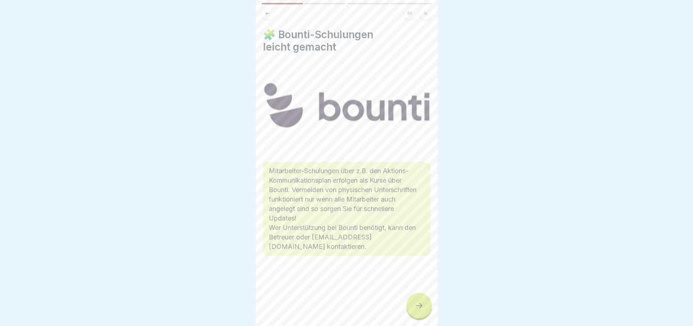
click at [418, 309] on icon at bounding box center [419, 305] width 9 height 9
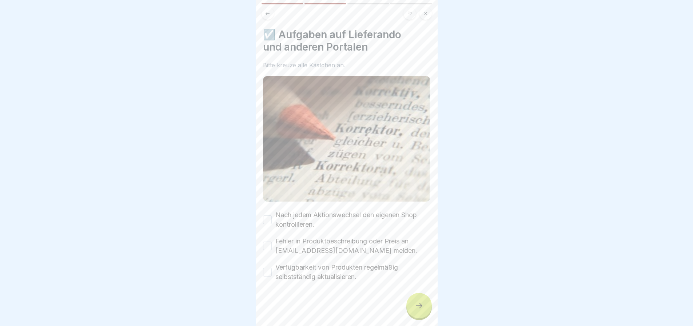
click at [418, 309] on icon at bounding box center [419, 305] width 9 height 9
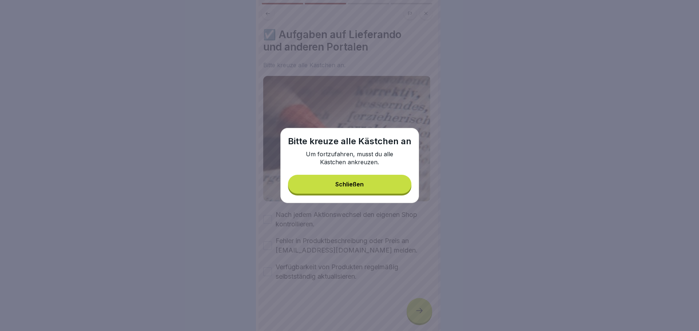
click at [358, 184] on div "Schließen" at bounding box center [349, 184] width 28 height 7
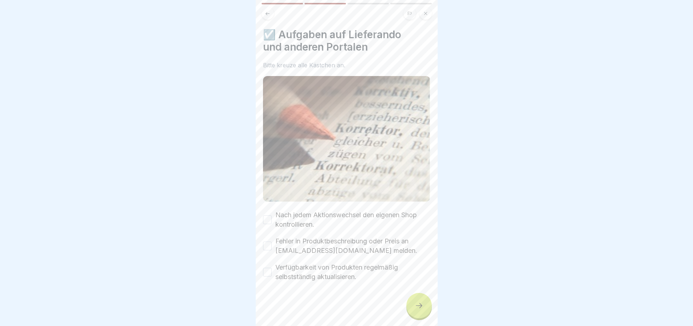
click at [266, 219] on button "Nach jedem Aktionswechsel den eigenen Shop kontrollieren." at bounding box center [267, 219] width 9 height 9
click at [266, 242] on button "Fehler in Produktbeschreibung oder Preis an [EMAIL_ADDRESS][DOMAIN_NAME] melden." at bounding box center [267, 246] width 9 height 9
click at [267, 270] on button "Verfügbarkeit von Produkten regelmäßig selbstständig aktualisieren." at bounding box center [267, 272] width 9 height 9
click at [421, 310] on icon at bounding box center [419, 305] width 9 height 9
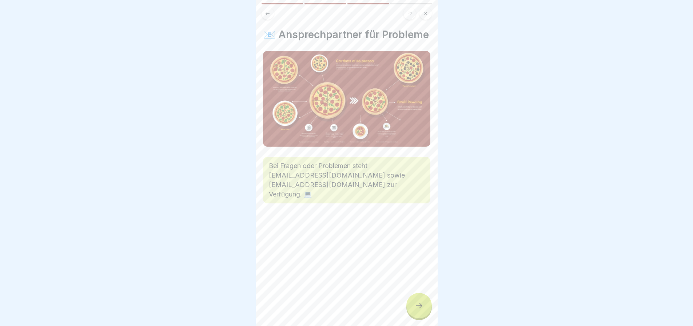
click at [421, 310] on icon at bounding box center [419, 305] width 9 height 9
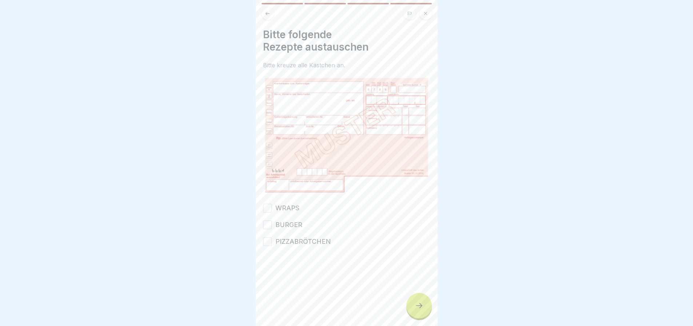
click at [265, 204] on button "WRAPS" at bounding box center [267, 208] width 9 height 9
click at [270, 220] on button "BURGER" at bounding box center [267, 224] width 9 height 9
click at [270, 237] on button "PIZZABRÖTCHEN" at bounding box center [267, 241] width 9 height 9
click at [424, 305] on div at bounding box center [418, 305] width 25 height 25
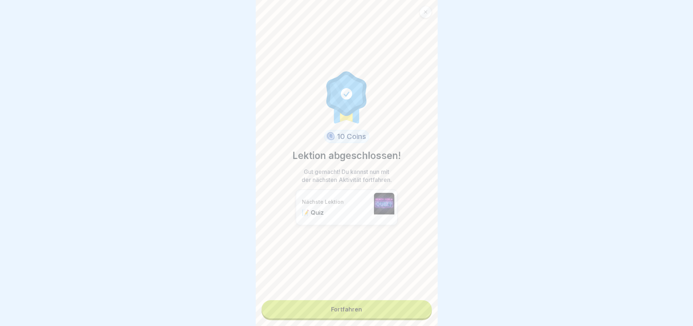
click at [387, 306] on link "Fortfahren" at bounding box center [347, 309] width 170 height 18
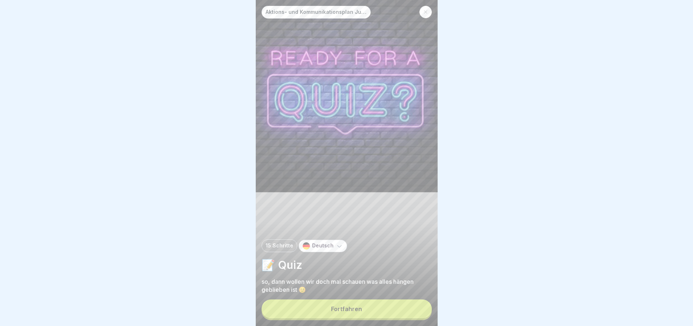
click at [387, 308] on button "Fortfahren" at bounding box center [347, 308] width 170 height 19
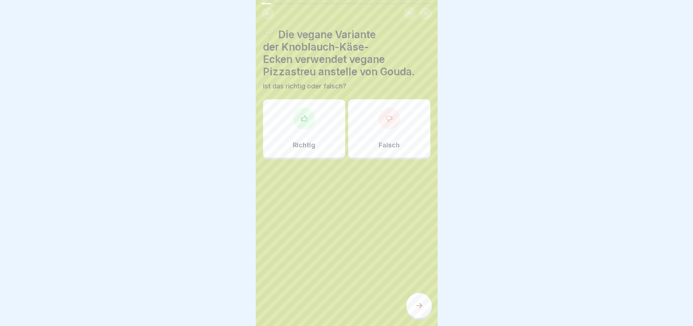
click at [318, 133] on div "Richtig" at bounding box center [304, 128] width 82 height 58
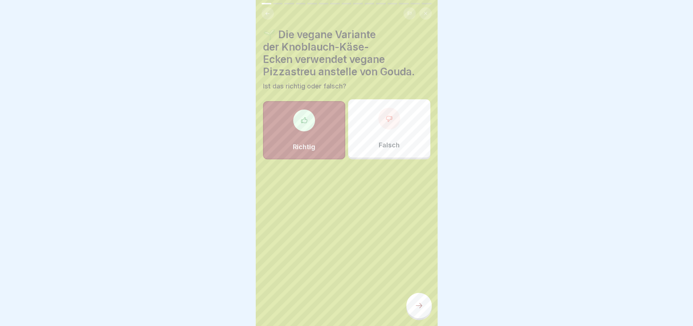
click at [424, 306] on div at bounding box center [418, 305] width 25 height 25
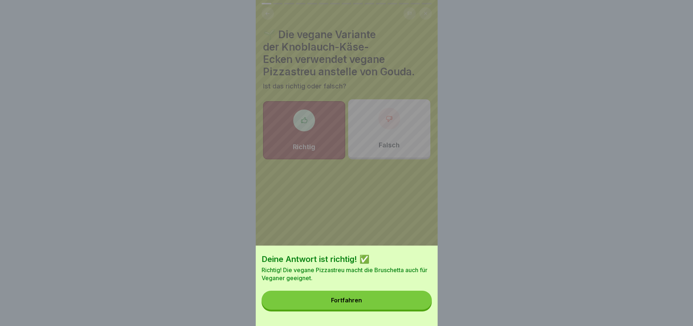
click at [403, 309] on button "Fortfahren" at bounding box center [347, 300] width 170 height 19
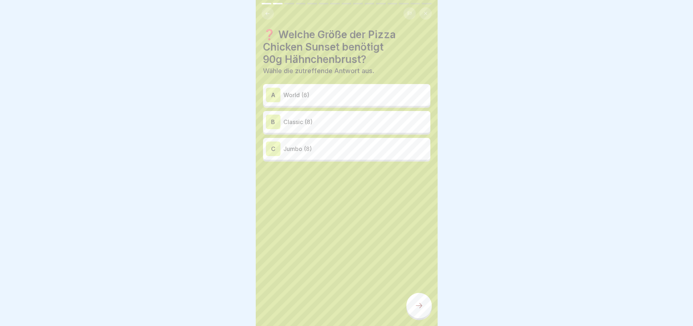
click at [282, 125] on div "B Classic (8)" at bounding box center [347, 122] width 162 height 15
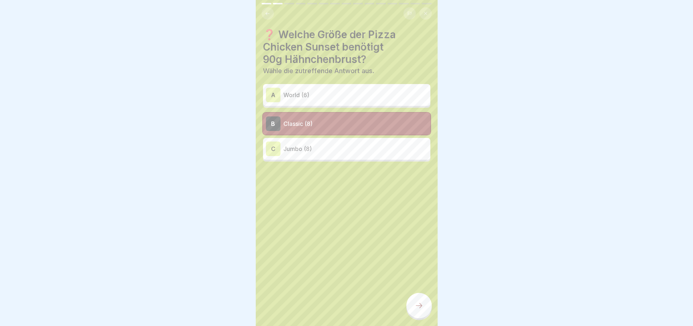
click at [416, 303] on div at bounding box center [418, 305] width 25 height 25
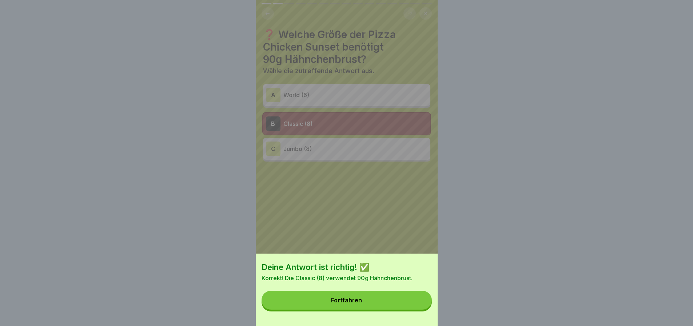
click at [404, 306] on button "Fortfahren" at bounding box center [347, 300] width 170 height 19
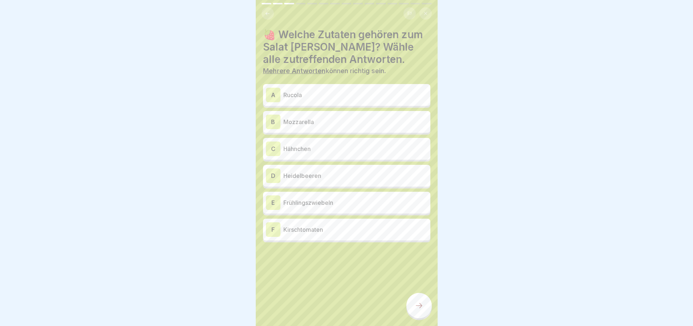
click at [297, 95] on p "Rucola" at bounding box center [355, 95] width 144 height 9
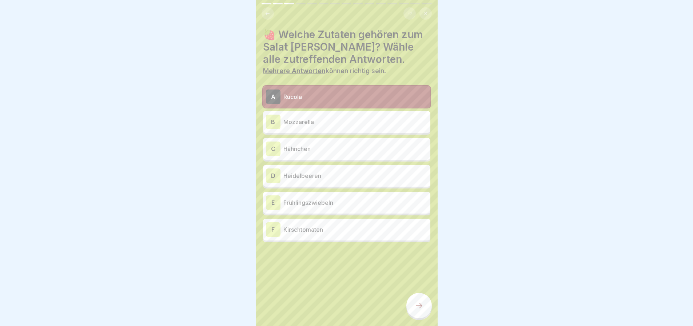
click at [300, 120] on p "Mozzarella" at bounding box center [355, 122] width 144 height 9
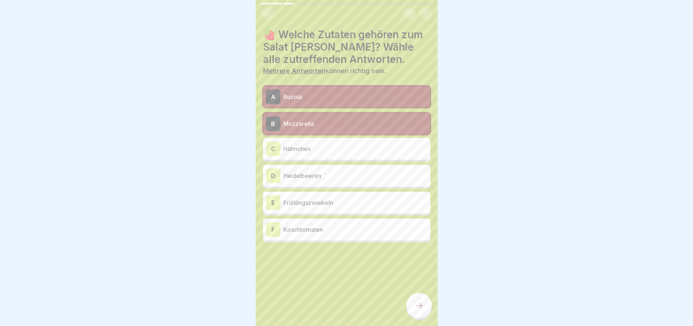
click at [300, 150] on p "Hähnchen" at bounding box center [355, 148] width 144 height 9
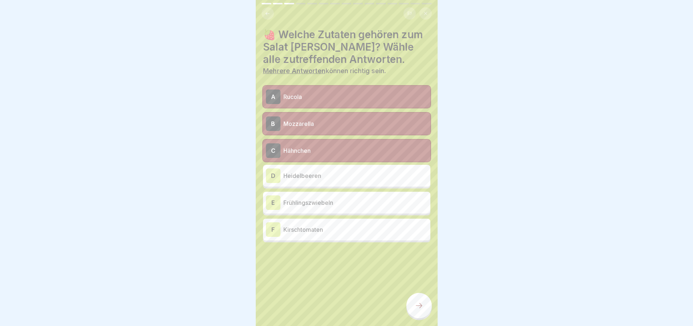
click at [302, 174] on p "Heidelbeeren" at bounding box center [355, 175] width 144 height 9
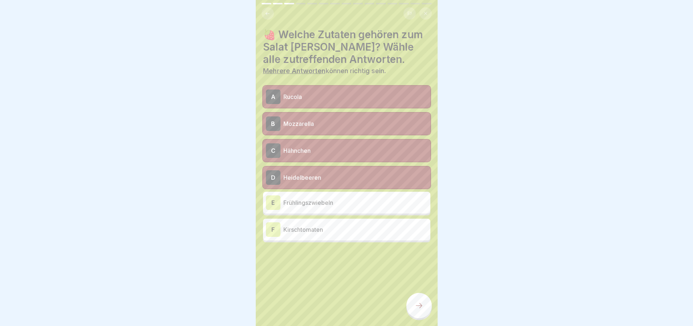
click at [308, 229] on p "Kirschtomaten" at bounding box center [355, 229] width 144 height 9
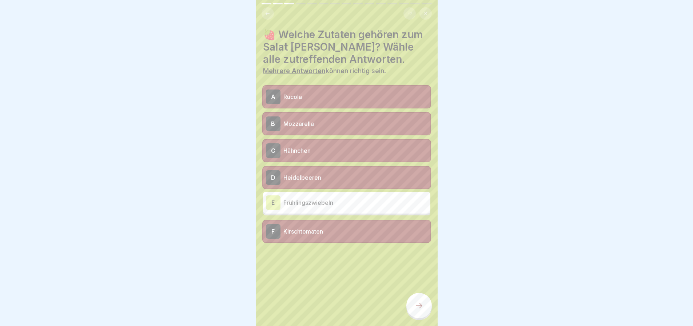
click at [425, 311] on div at bounding box center [418, 305] width 25 height 25
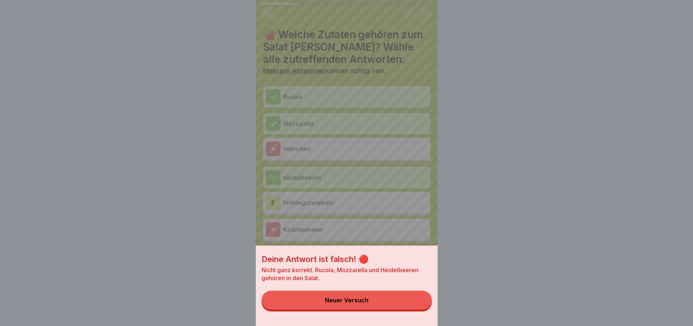
click at [387, 307] on button "Neuer Versuch" at bounding box center [347, 300] width 170 height 19
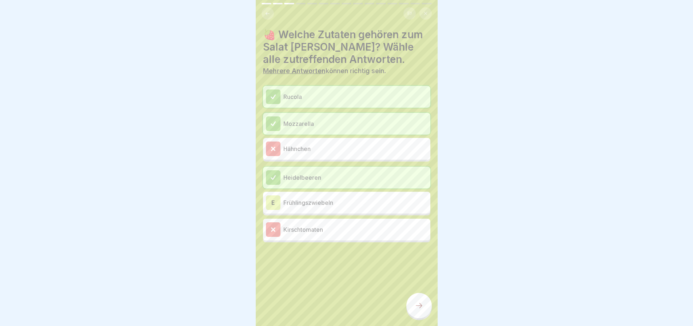
click at [317, 152] on p "Hähnchen" at bounding box center [355, 148] width 144 height 9
click at [305, 207] on div "E Frühlingszwiebeln" at bounding box center [347, 202] width 162 height 15
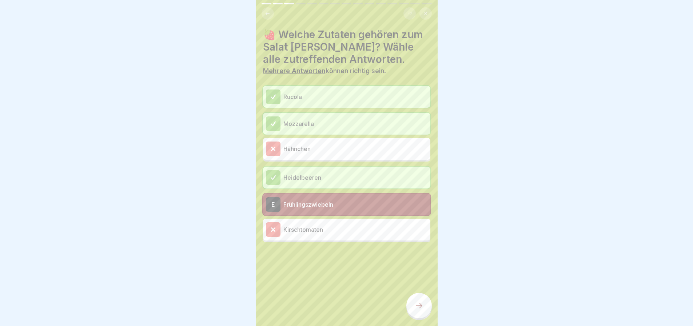
click at [323, 203] on p "Frühlingszwiebeln" at bounding box center [355, 204] width 144 height 9
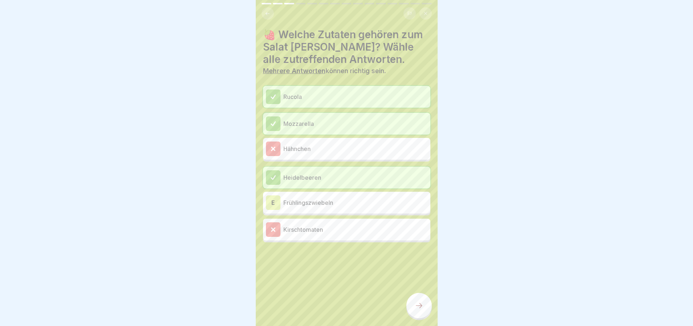
click at [429, 314] on div at bounding box center [418, 305] width 25 height 25
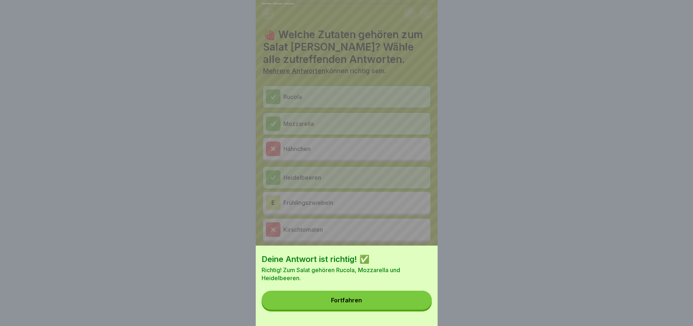
click at [392, 309] on button "Fortfahren" at bounding box center [347, 300] width 170 height 19
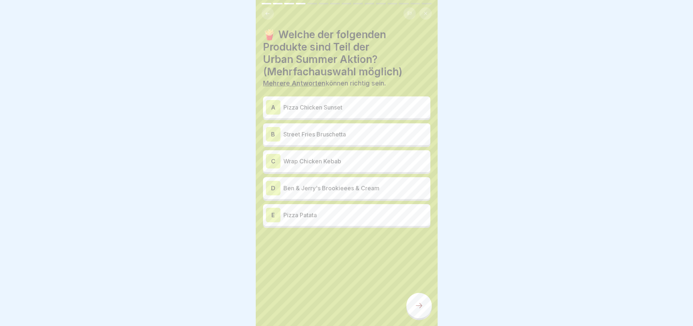
click at [309, 113] on div "A Pizza Chicken Sunset" at bounding box center [347, 107] width 162 height 15
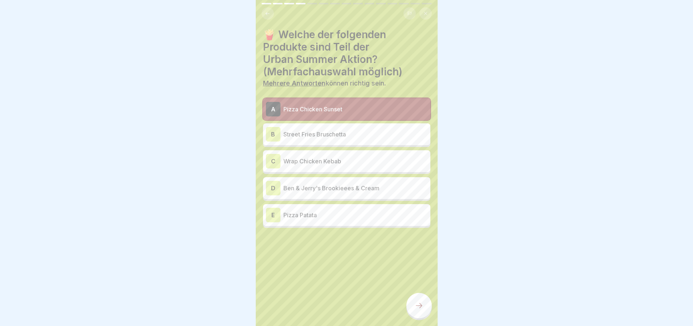
click at [310, 131] on p "Street Fries Bruschetta" at bounding box center [355, 134] width 144 height 9
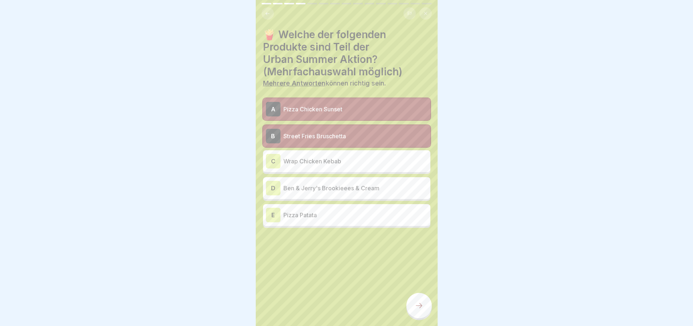
click at [311, 191] on p "Ben & Jerry's Brookieees & Cream" at bounding box center [355, 188] width 144 height 9
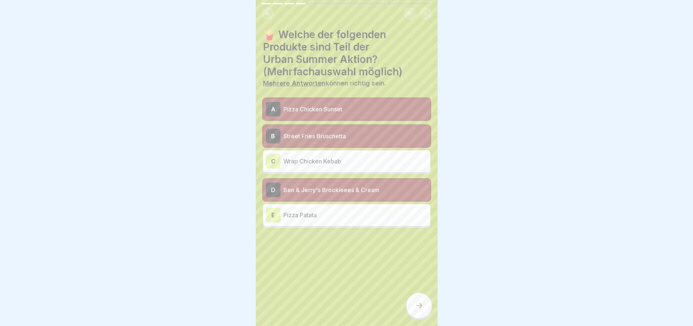
click at [353, 163] on p "Wrap Chicken Kebab" at bounding box center [355, 161] width 144 height 9
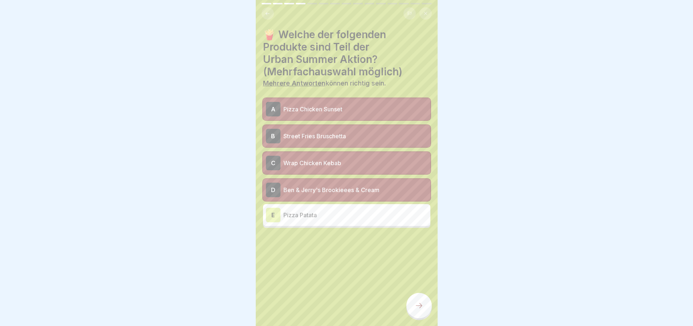
click at [353, 163] on p "Wrap Chicken Kebab" at bounding box center [355, 163] width 144 height 9
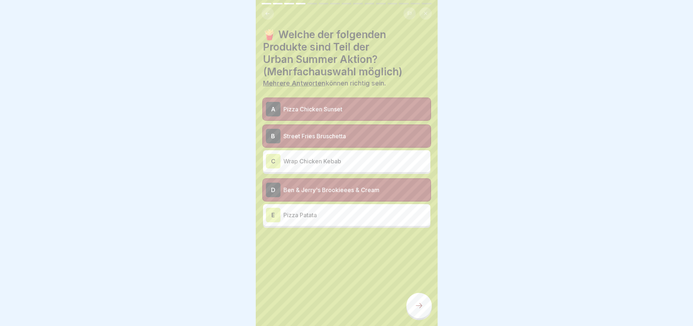
click at [422, 309] on icon at bounding box center [419, 305] width 9 height 9
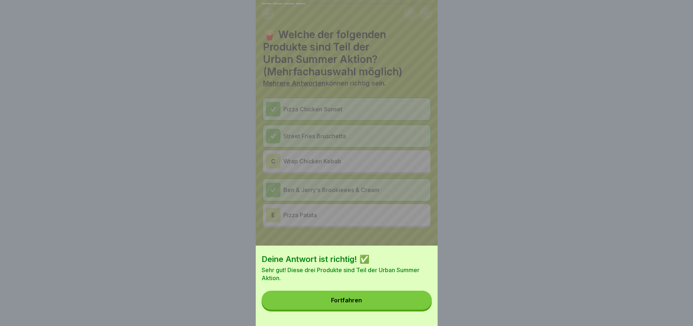
click at [394, 307] on button "Fortfahren" at bounding box center [347, 300] width 170 height 19
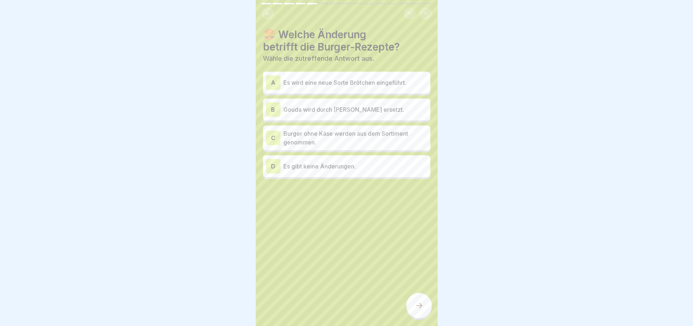
click at [349, 107] on p "Gouda wird durch [PERSON_NAME] ersetzt." at bounding box center [355, 109] width 144 height 9
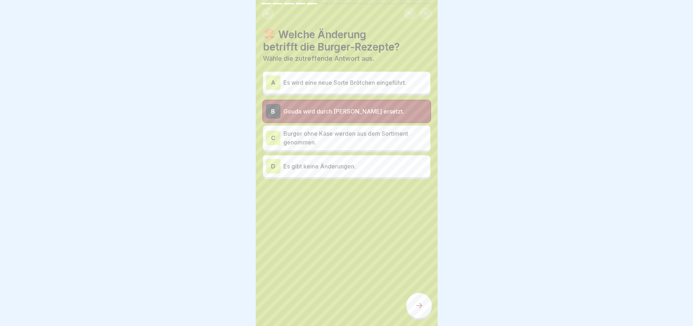
click at [416, 310] on icon at bounding box center [419, 305] width 9 height 9
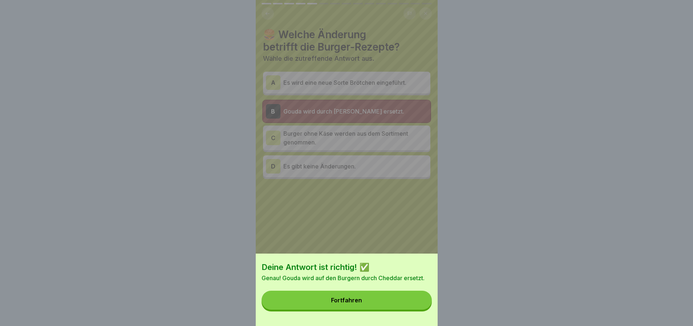
click at [416, 310] on button "Fortfahren" at bounding box center [347, 300] width 170 height 19
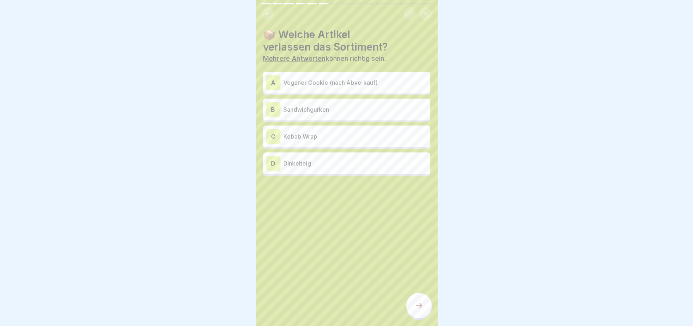
click at [337, 81] on p "Veganer Cookie (nach Abverkauf)" at bounding box center [355, 82] width 144 height 9
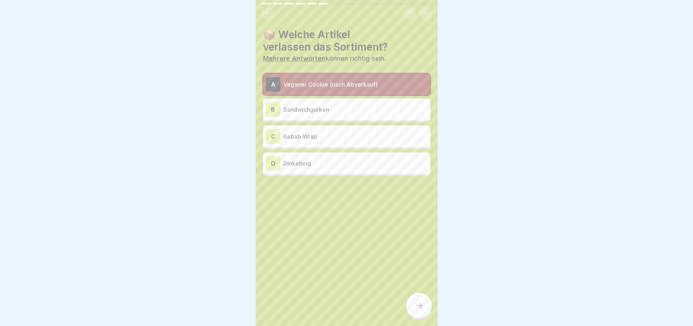
click at [413, 303] on div at bounding box center [418, 305] width 25 height 25
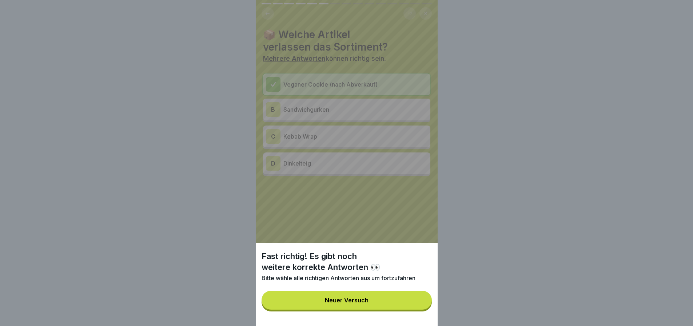
click at [413, 304] on button "Neuer Versuch" at bounding box center [347, 300] width 170 height 19
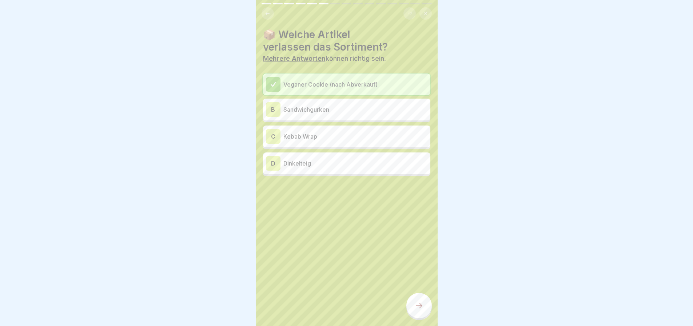
click at [413, 304] on div at bounding box center [418, 305] width 25 height 25
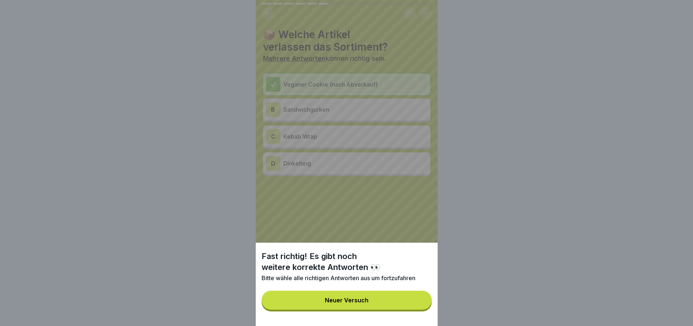
click at [413, 308] on button "Neuer Versuch" at bounding box center [347, 300] width 170 height 19
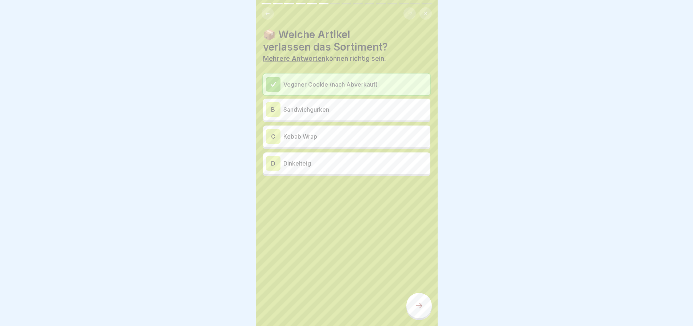
click at [326, 138] on p "Kebab Wrap" at bounding box center [355, 136] width 144 height 9
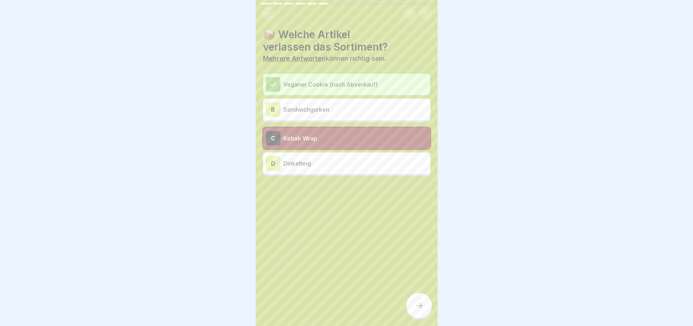
click at [406, 307] on div "📦 Welche Artikel verlassen das Sortiment? Mehrere Antworten können richtig sein…" at bounding box center [347, 163] width 182 height 326
click at [413, 306] on div at bounding box center [418, 305] width 25 height 25
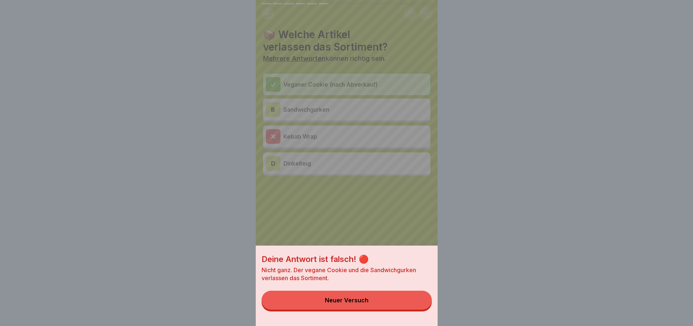
click at [373, 306] on button "Neuer Versuch" at bounding box center [347, 300] width 170 height 19
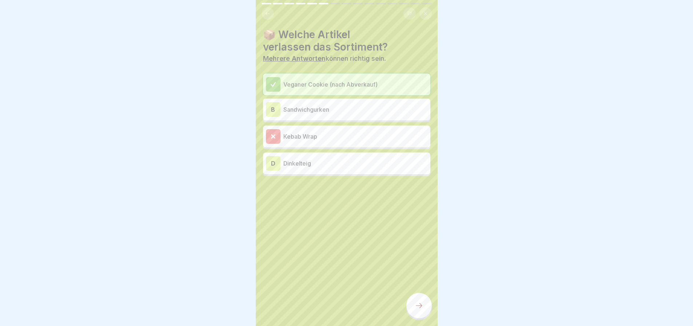
click at [324, 131] on div "Kebab Wrap" at bounding box center [347, 136] width 162 height 15
click at [318, 110] on p "Sandwichgurken" at bounding box center [355, 109] width 144 height 9
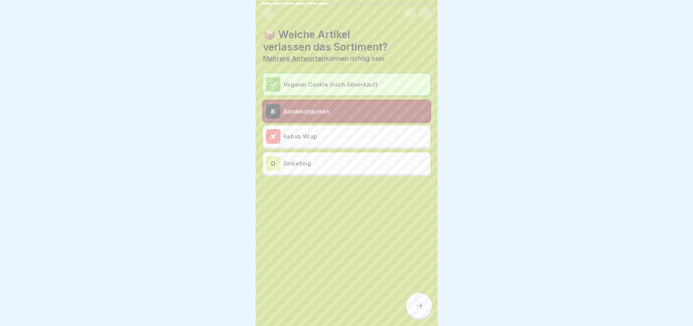
click at [410, 311] on div at bounding box center [418, 305] width 25 height 25
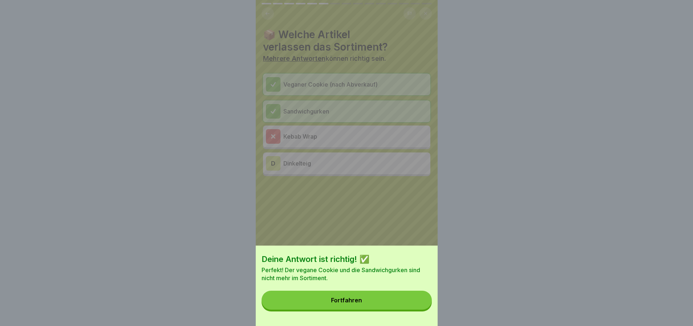
click at [410, 310] on button "Fortfahren" at bounding box center [347, 300] width 170 height 19
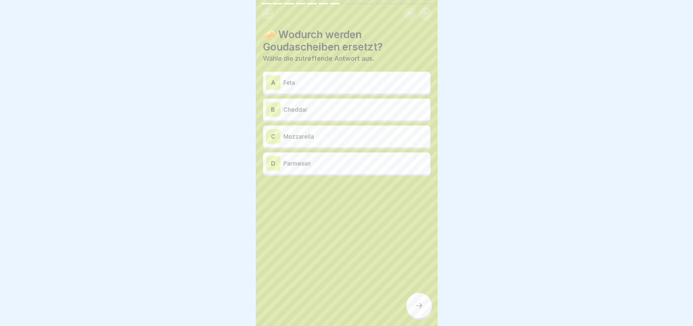
click at [324, 113] on p "Cheddar" at bounding box center [355, 109] width 144 height 9
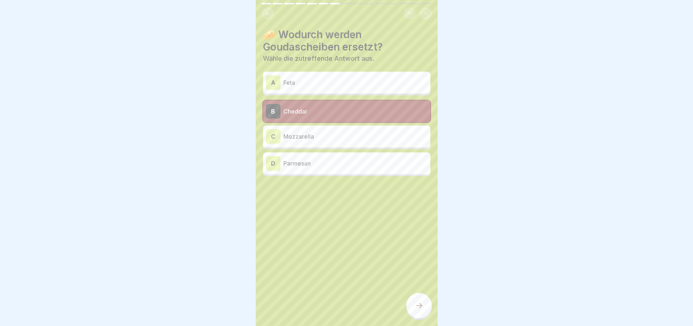
click at [423, 310] on icon at bounding box center [419, 305] width 9 height 9
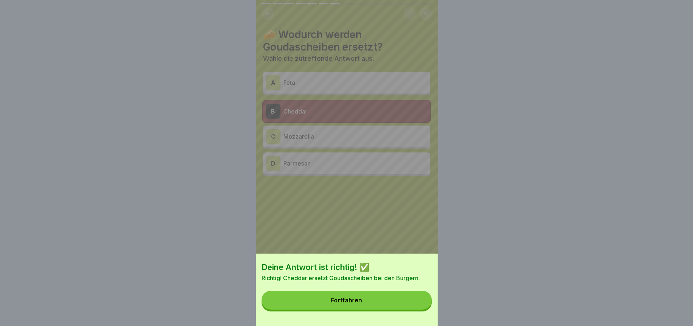
click at [392, 307] on button "Fortfahren" at bounding box center [347, 300] width 170 height 19
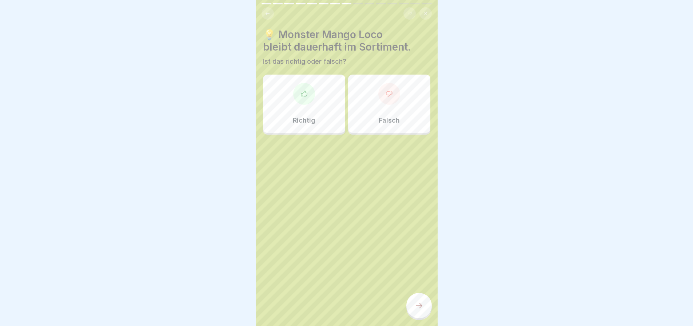
click at [319, 127] on div "Richtig" at bounding box center [304, 104] width 82 height 58
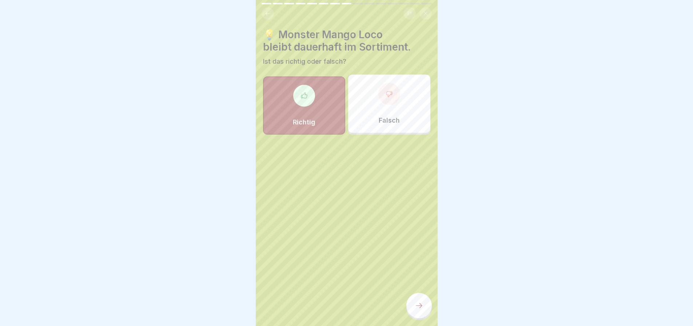
click at [421, 310] on icon at bounding box center [419, 305] width 9 height 9
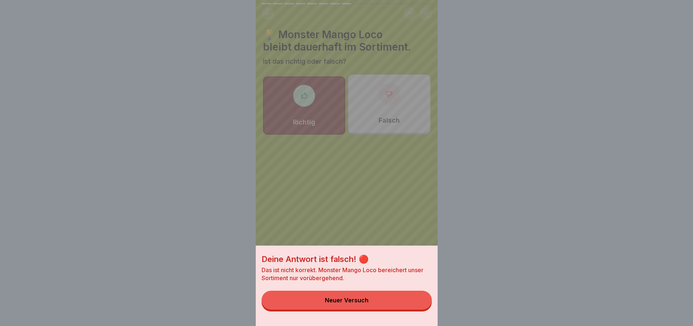
click at [421, 310] on button "Neuer Versuch" at bounding box center [347, 300] width 170 height 19
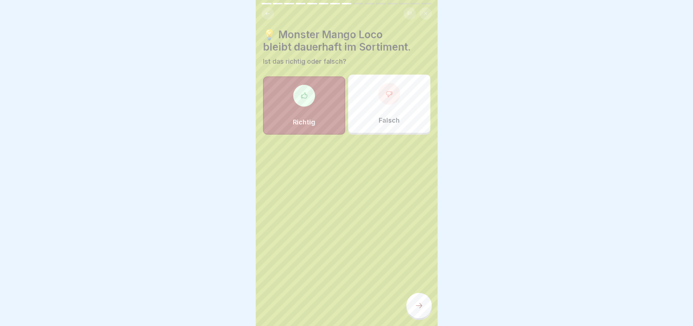
click at [406, 121] on div "Falsch" at bounding box center [389, 104] width 82 height 58
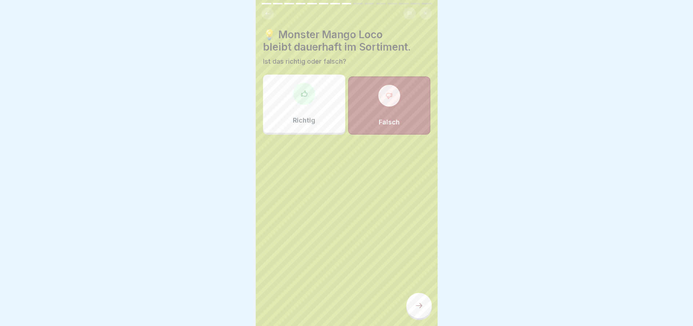
click at [411, 314] on div at bounding box center [418, 305] width 25 height 25
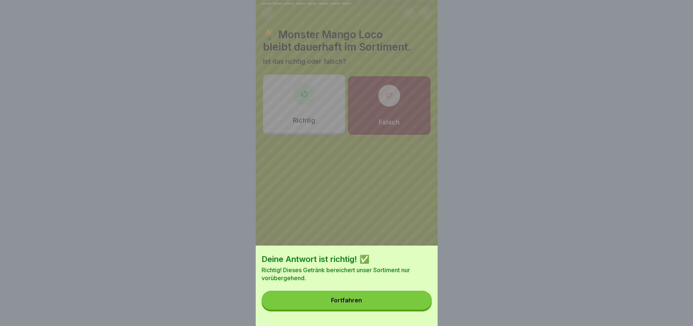
click at [395, 309] on button "Fortfahren" at bounding box center [347, 300] width 170 height 19
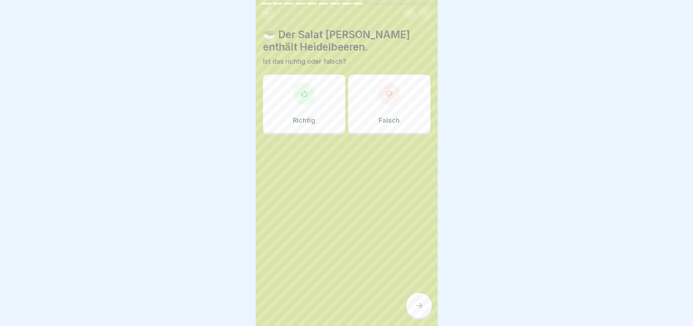
click at [312, 110] on div "Richtig" at bounding box center [304, 104] width 82 height 58
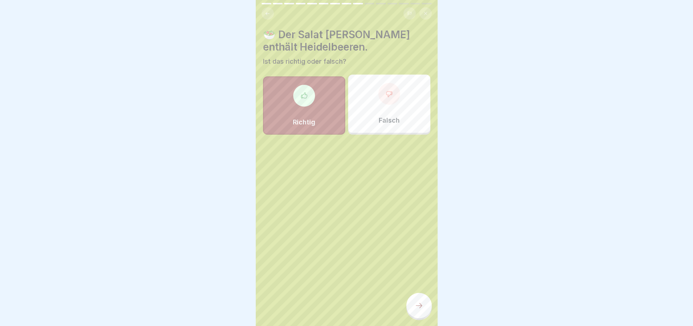
click at [417, 306] on div at bounding box center [418, 305] width 25 height 25
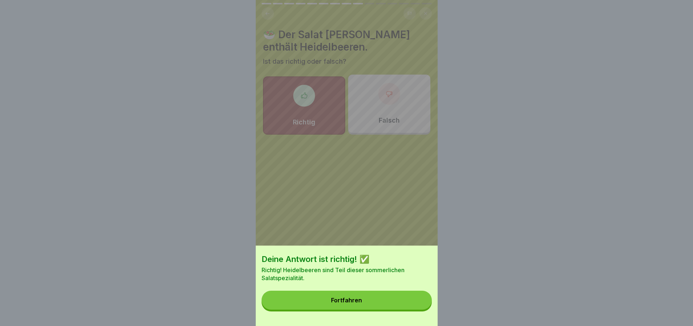
click at [417, 306] on button "Fortfahren" at bounding box center [347, 300] width 170 height 19
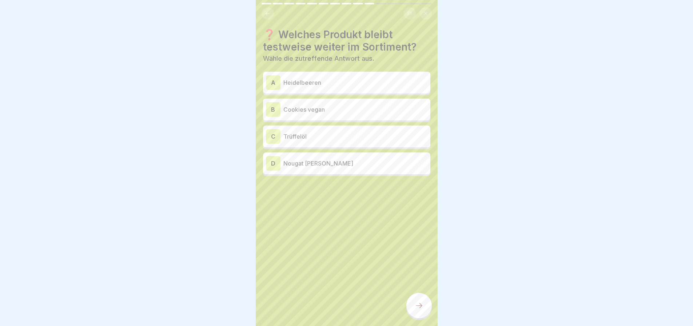
click at [345, 163] on p "Nougat [PERSON_NAME]" at bounding box center [355, 163] width 144 height 9
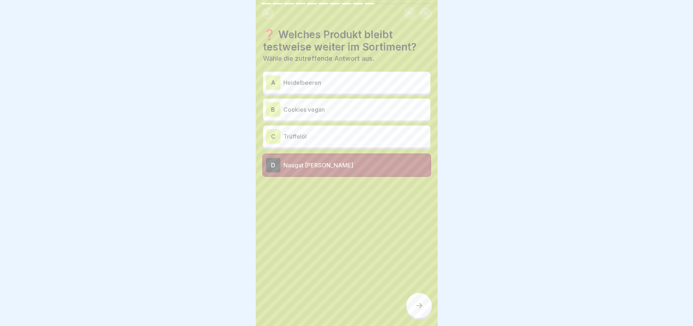
click at [348, 130] on div "C Trüffelöl" at bounding box center [347, 136] width 162 height 15
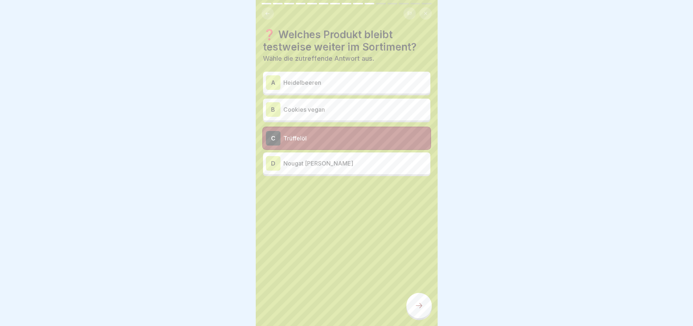
click at [422, 316] on div at bounding box center [418, 305] width 25 height 25
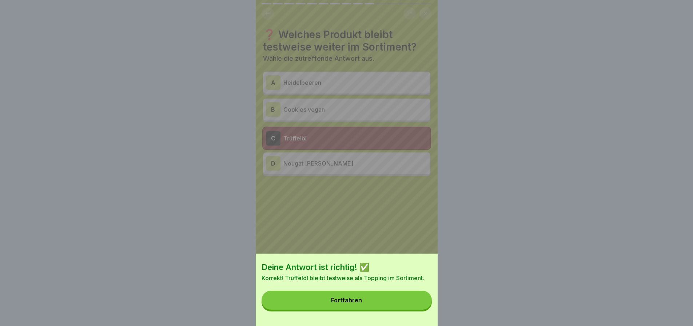
click at [387, 307] on button "Fortfahren" at bounding box center [347, 300] width 170 height 19
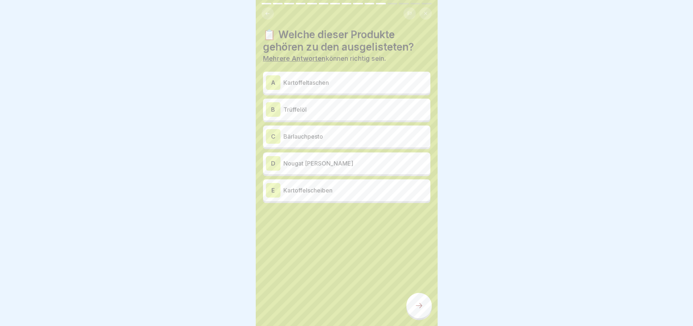
click at [346, 164] on p "Nougat [PERSON_NAME]" at bounding box center [355, 163] width 144 height 9
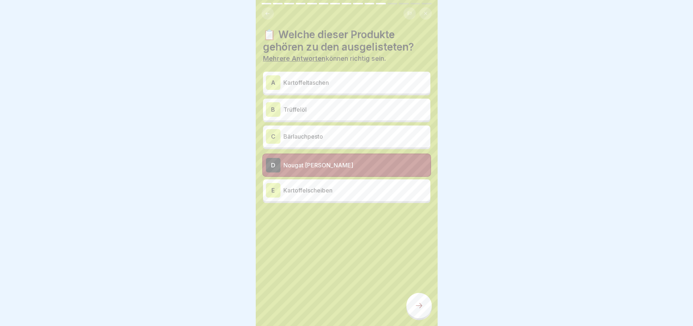
click at [422, 310] on icon at bounding box center [419, 305] width 9 height 9
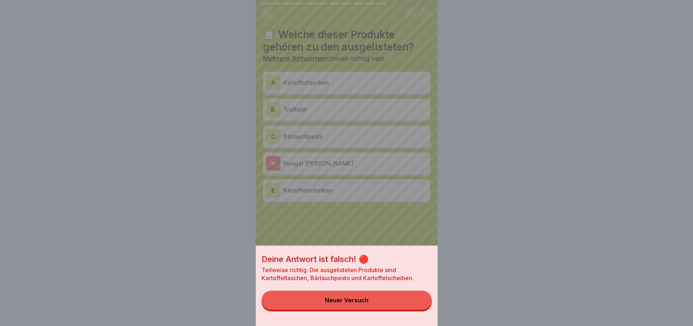
click at [411, 310] on button "Neuer Versuch" at bounding box center [347, 300] width 170 height 19
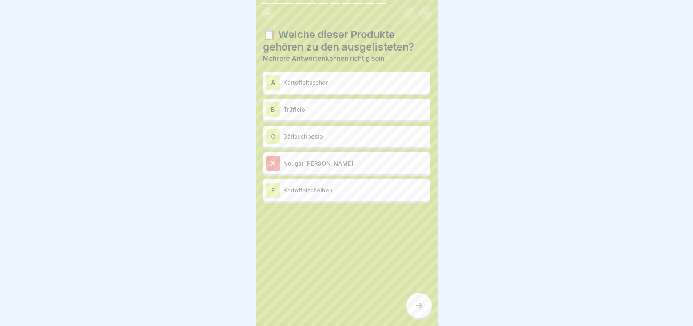
click at [326, 86] on p "Kartoffeltaschen" at bounding box center [355, 82] width 144 height 9
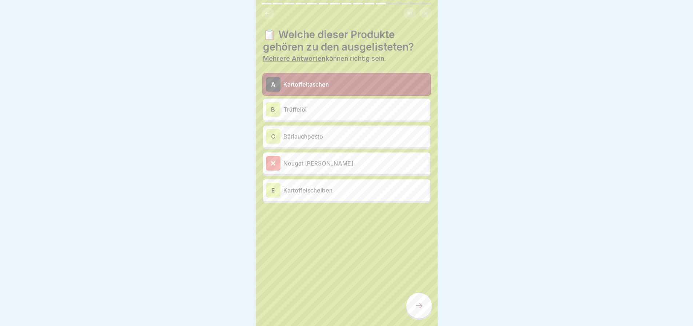
click at [324, 136] on p "Bärlauchpesto" at bounding box center [355, 136] width 144 height 9
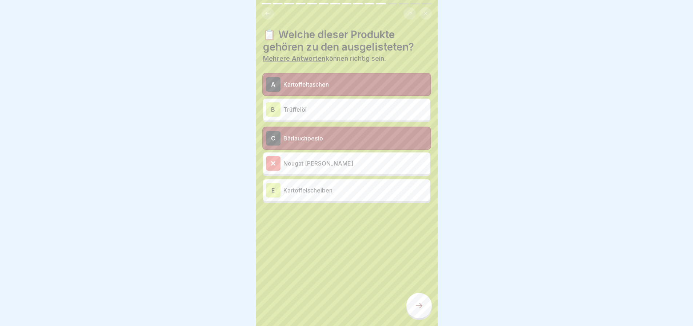
click at [352, 188] on p "Kartoffelscheiben" at bounding box center [355, 190] width 144 height 9
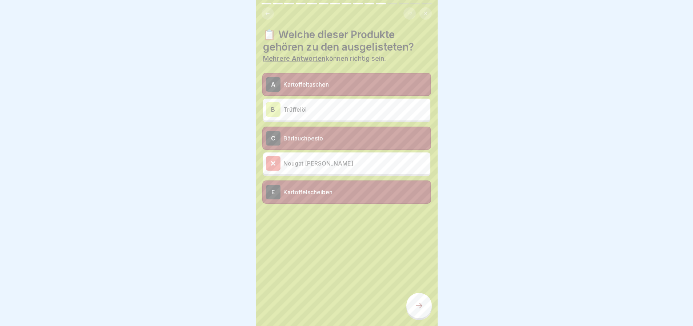
click at [425, 310] on div at bounding box center [418, 305] width 25 height 25
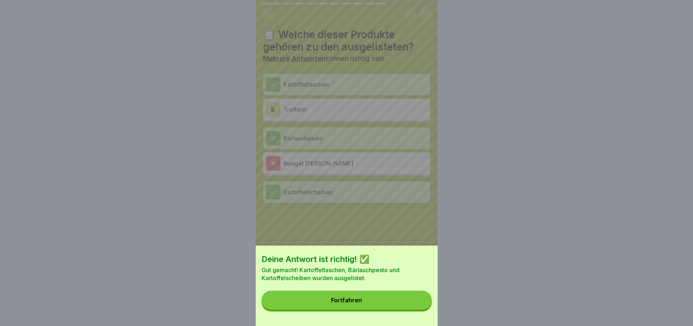
click at [425, 310] on button "Fortfahren" at bounding box center [347, 300] width 170 height 19
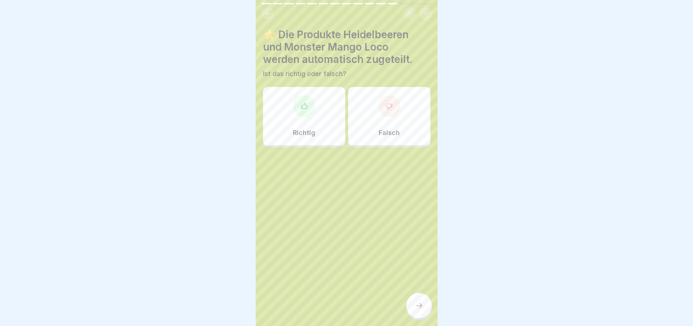
click at [327, 122] on div "Richtig" at bounding box center [304, 116] width 82 height 58
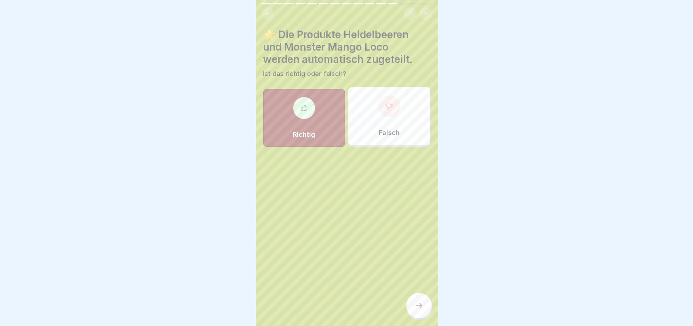
click at [415, 309] on icon at bounding box center [419, 305] width 9 height 9
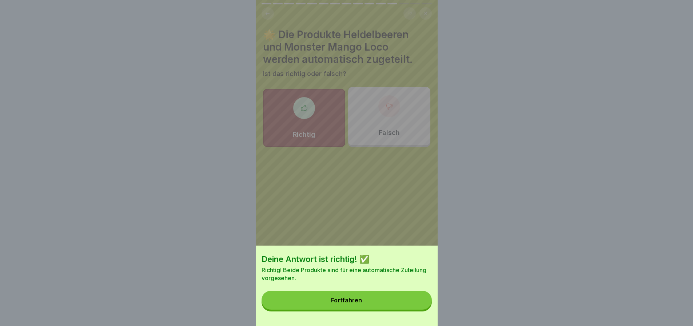
click at [415, 309] on button "Fortfahren" at bounding box center [347, 300] width 170 height 19
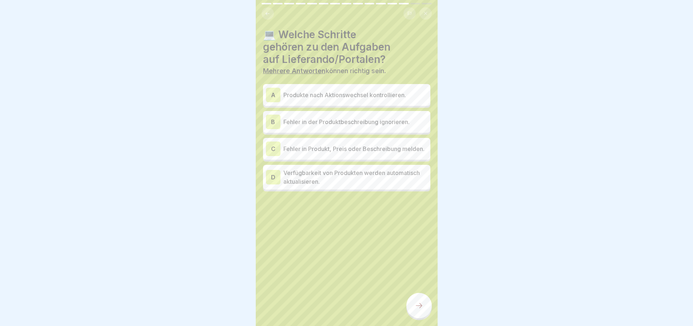
click at [321, 153] on p "Fehler in Produkt, Preis oder Beschreibung melden." at bounding box center [355, 148] width 144 height 9
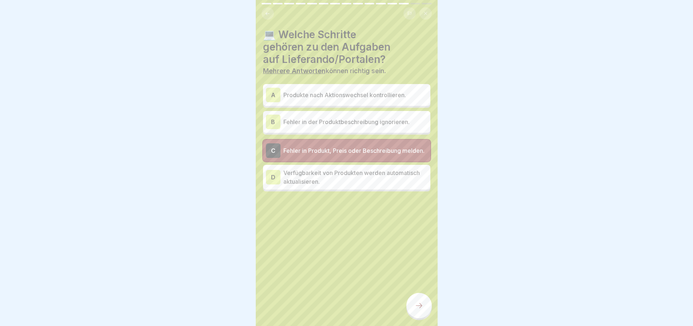
click at [418, 310] on icon at bounding box center [419, 305] width 9 height 9
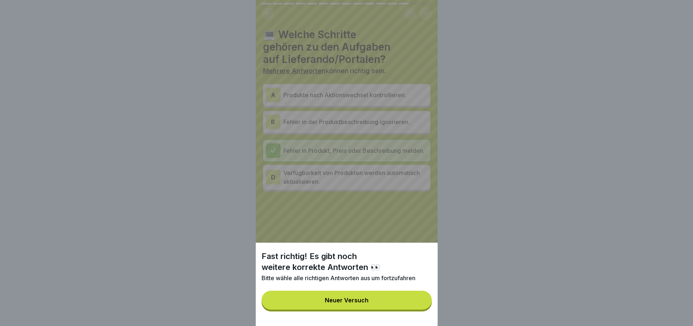
click at [418, 310] on button "Neuer Versuch" at bounding box center [347, 300] width 170 height 19
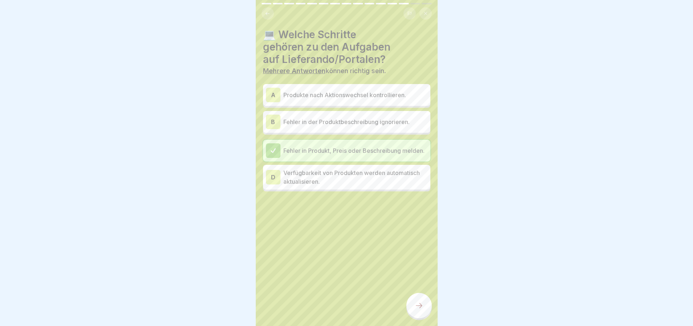
click at [337, 121] on p "Fehler in der Produktbeschreibung ignorieren." at bounding box center [355, 122] width 144 height 9
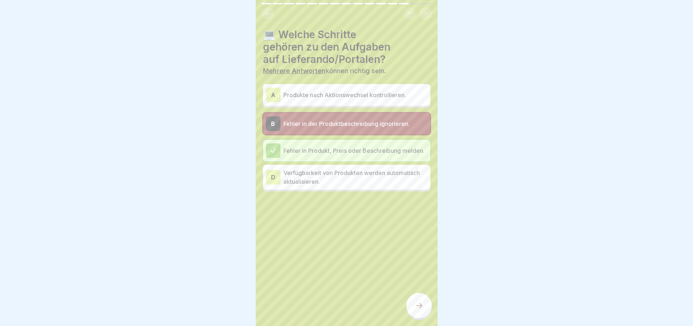
click at [336, 116] on div "B Fehler in der Produktbeschreibung ignorieren." at bounding box center [347, 123] width 162 height 15
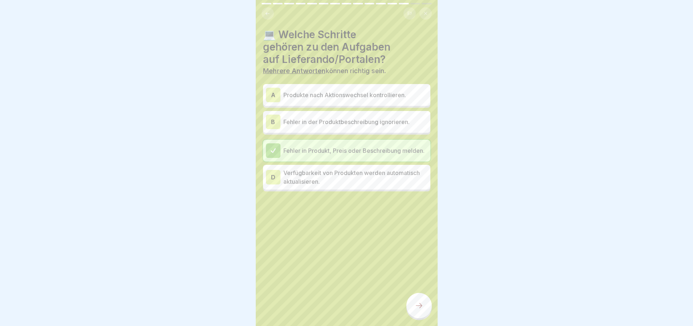
click at [333, 100] on div "A Produkte nach Aktionswechsel kontrollieren." at bounding box center [347, 95] width 162 height 15
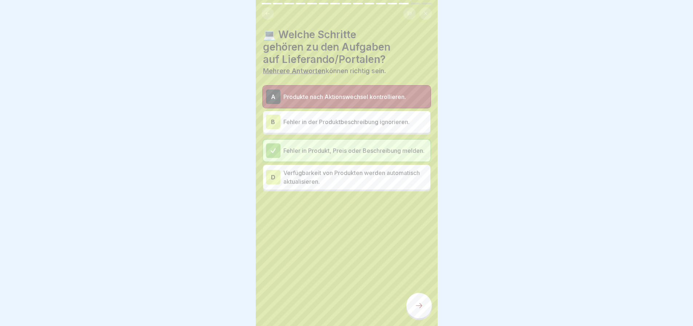
click at [419, 308] on icon at bounding box center [419, 305] width 9 height 9
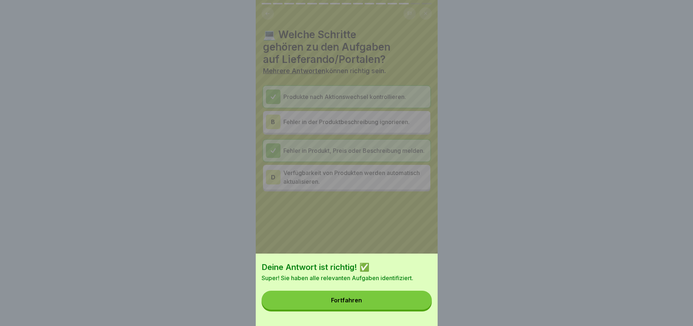
click at [419, 308] on button "Fortfahren" at bounding box center [347, 300] width 170 height 19
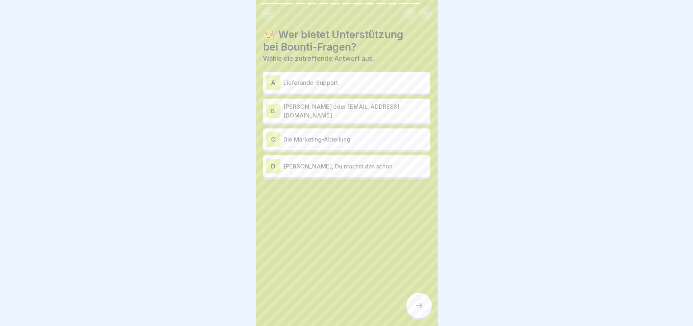
click at [340, 119] on p "[PERSON_NAME] oder [EMAIL_ADDRESS][DOMAIN_NAME]" at bounding box center [355, 110] width 144 height 17
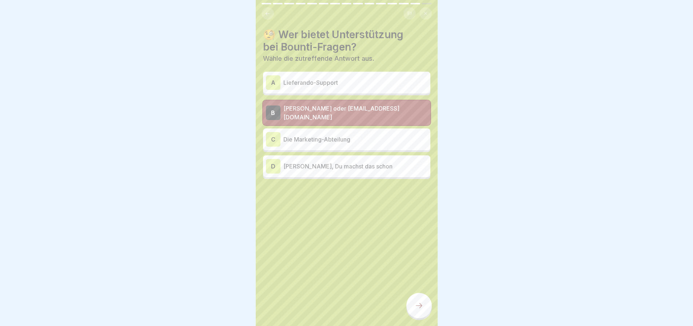
click at [418, 310] on icon at bounding box center [419, 305] width 9 height 9
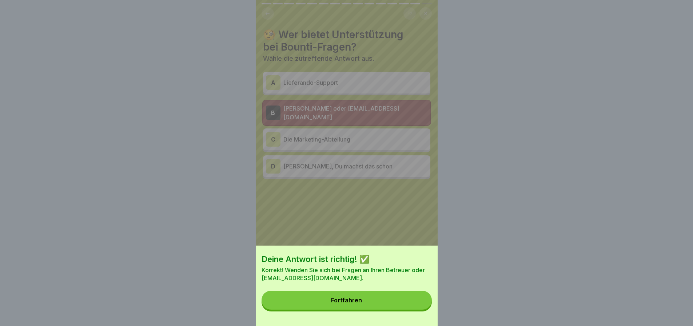
click at [418, 310] on button "Fortfahren" at bounding box center [347, 300] width 170 height 19
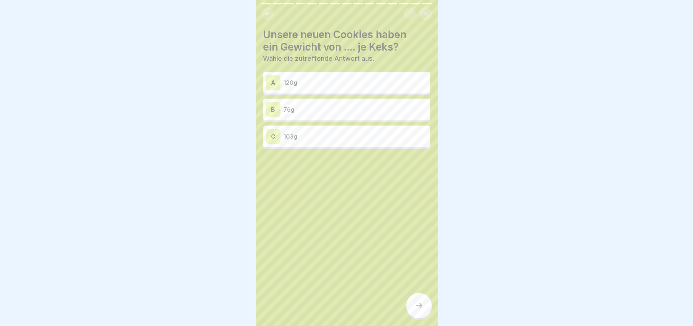
click at [308, 133] on p "103g" at bounding box center [355, 136] width 144 height 9
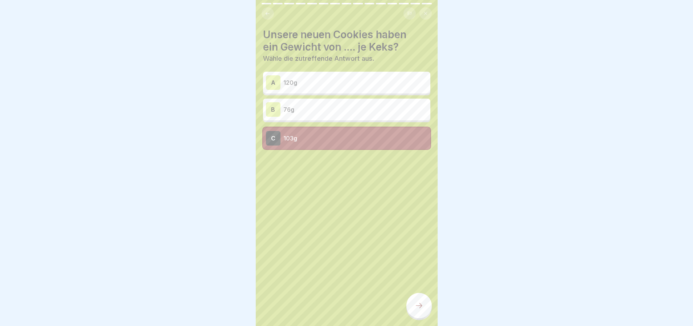
click at [411, 308] on div at bounding box center [418, 305] width 25 height 25
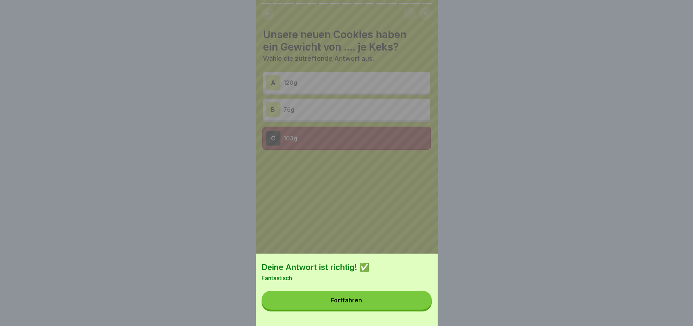
click at [411, 308] on button "Fortfahren" at bounding box center [347, 300] width 170 height 19
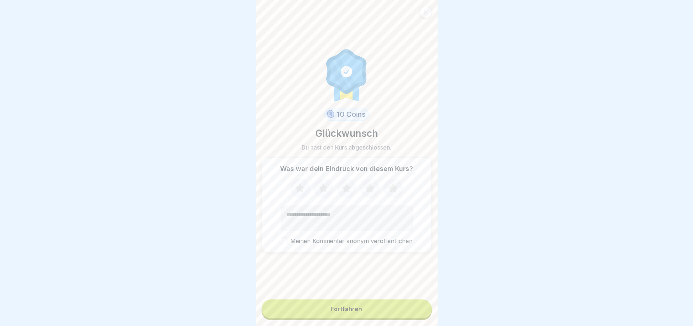
click at [411, 308] on button "Fortfahren" at bounding box center [347, 308] width 170 height 19
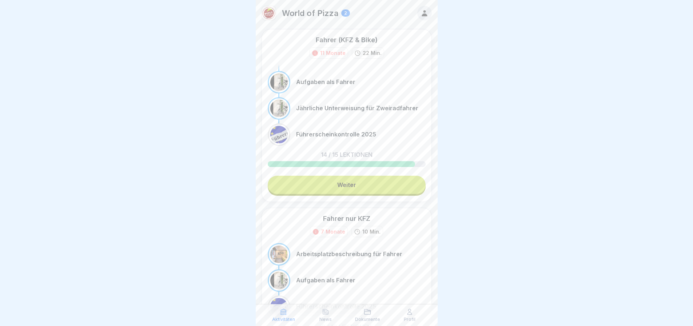
scroll to position [92, 0]
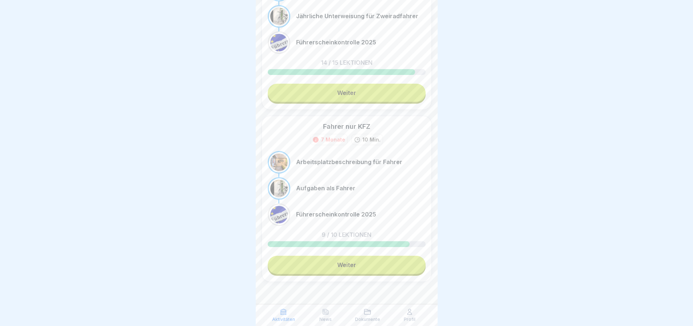
click at [412, 323] on div "Aktivitäten News Dokumente Profil" at bounding box center [347, 315] width 182 height 22
click at [409, 317] on p "Profil" at bounding box center [410, 319] width 12 height 5
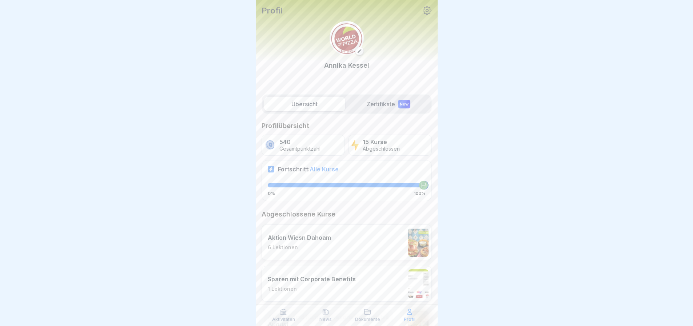
click at [423, 9] on icon at bounding box center [426, 10] width 9 height 9
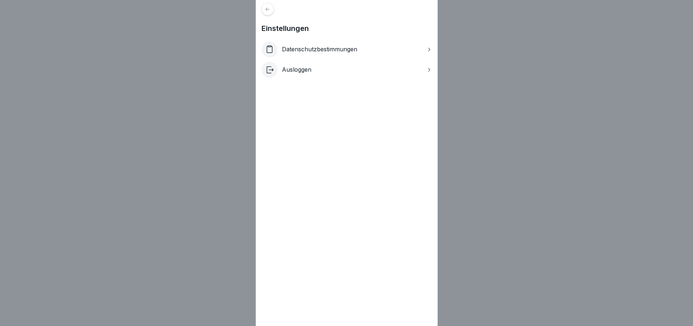
click at [311, 68] on p "Ausloggen" at bounding box center [296, 69] width 29 height 7
